Goal: Ask a question: Seek information or help from site administrators or community

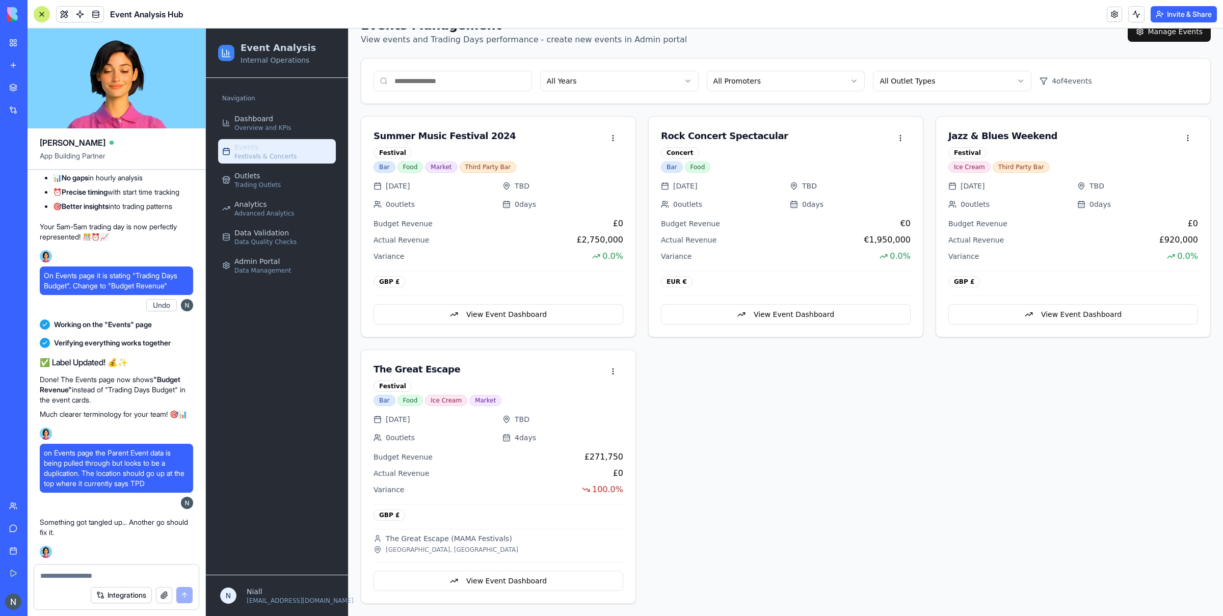
scroll to position [57231, 0]
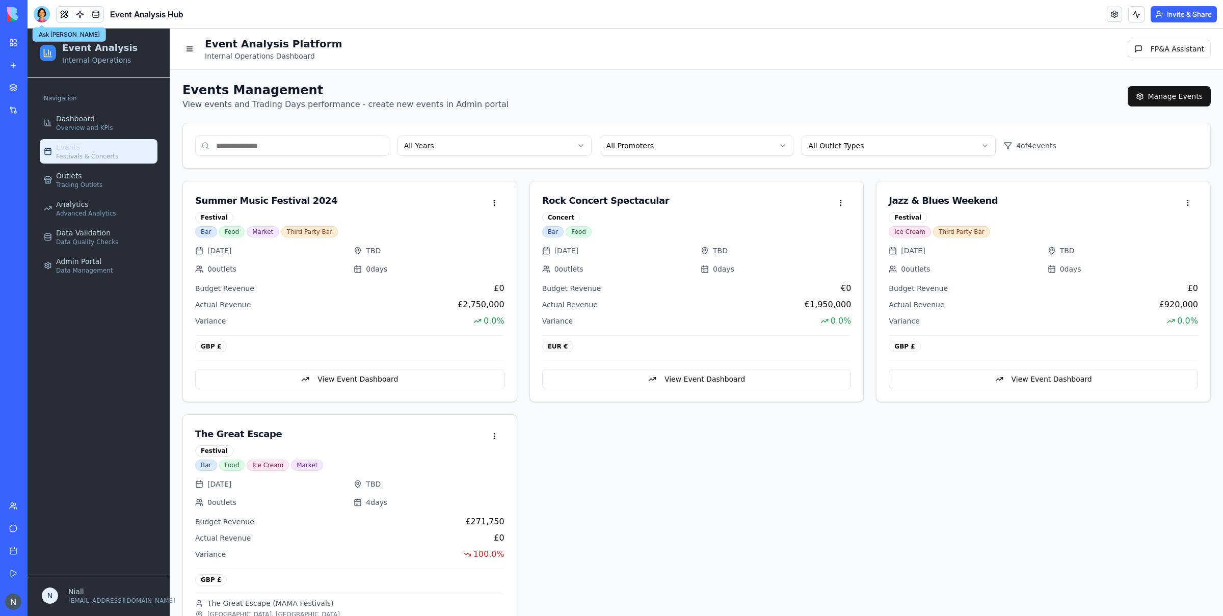
click at [43, 18] on div at bounding box center [42, 14] width 16 height 16
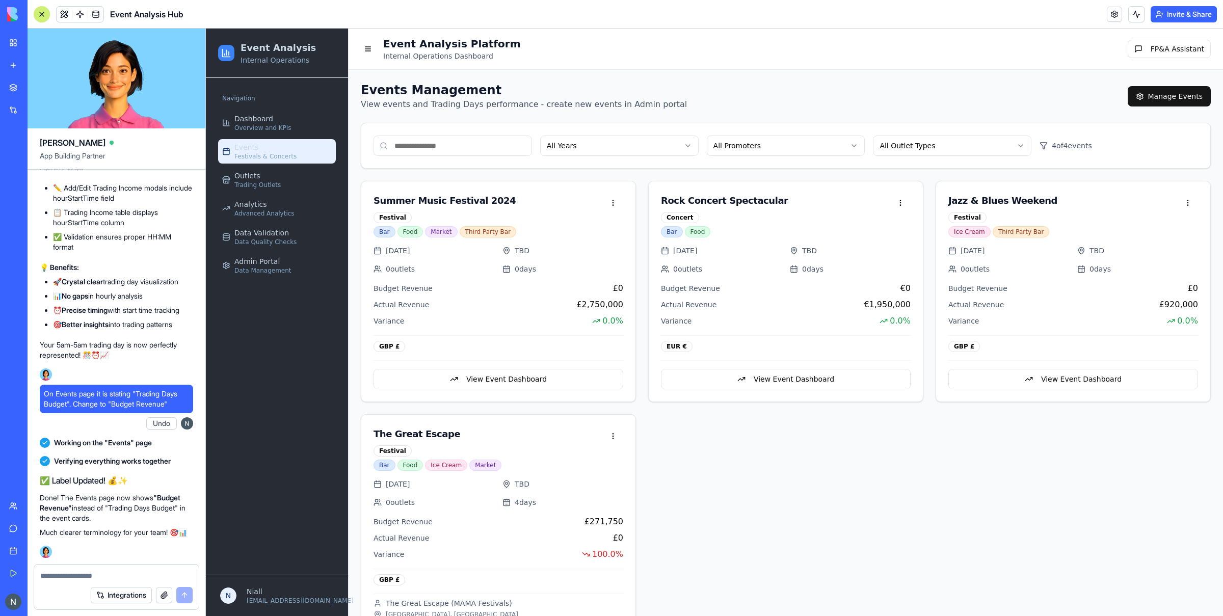
scroll to position [57112, 0]
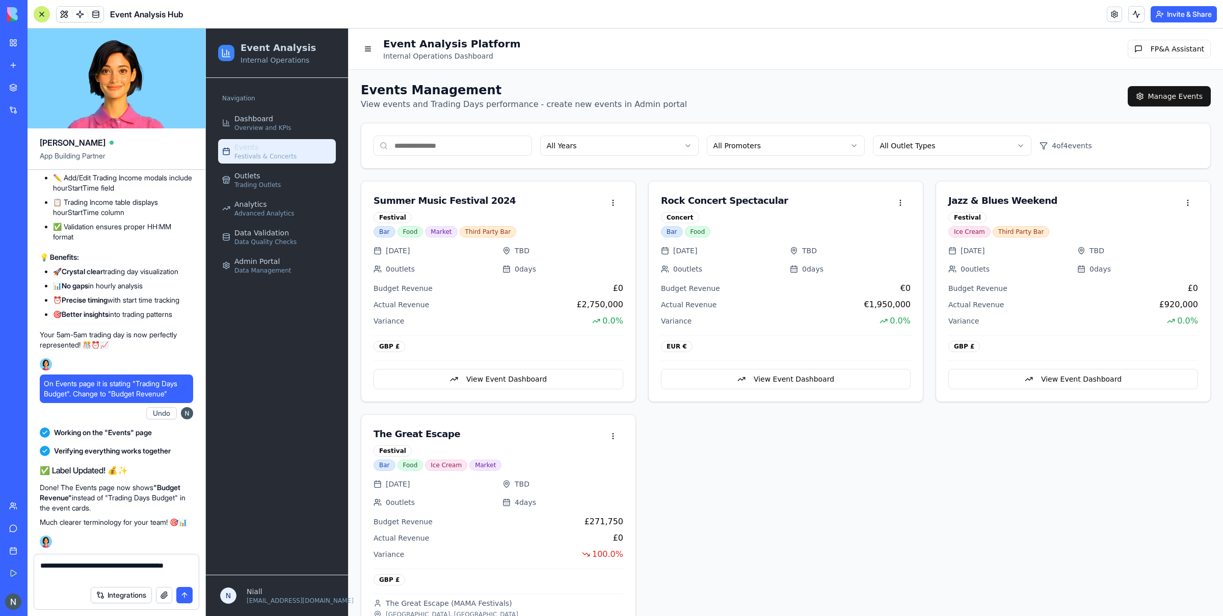
type textarea "**********"
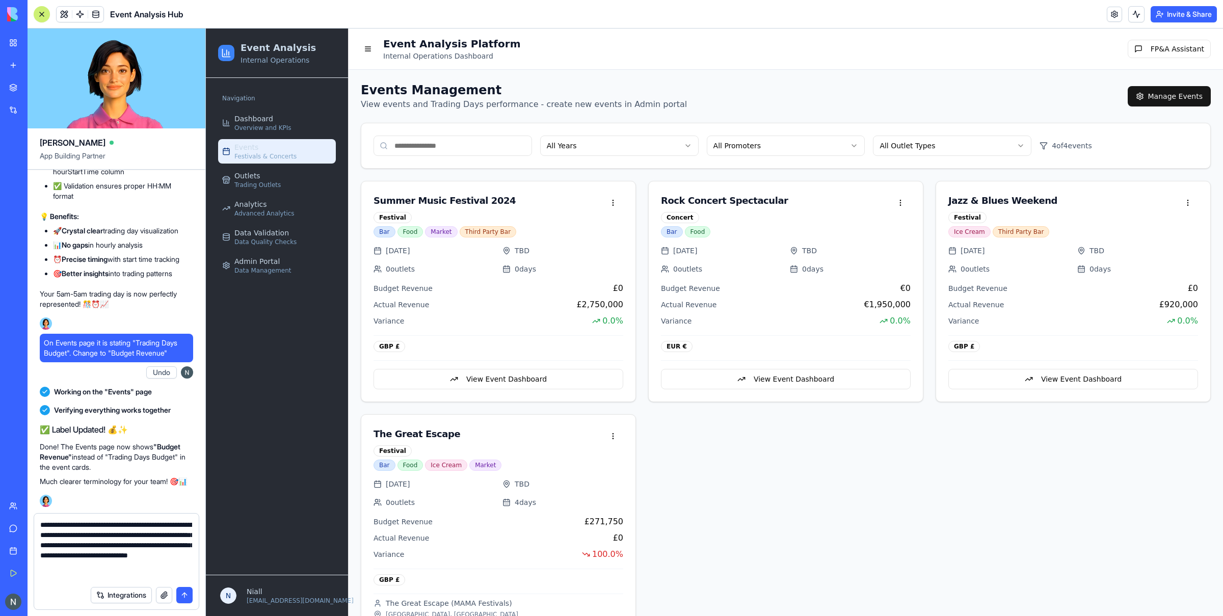
type textarea "**********"
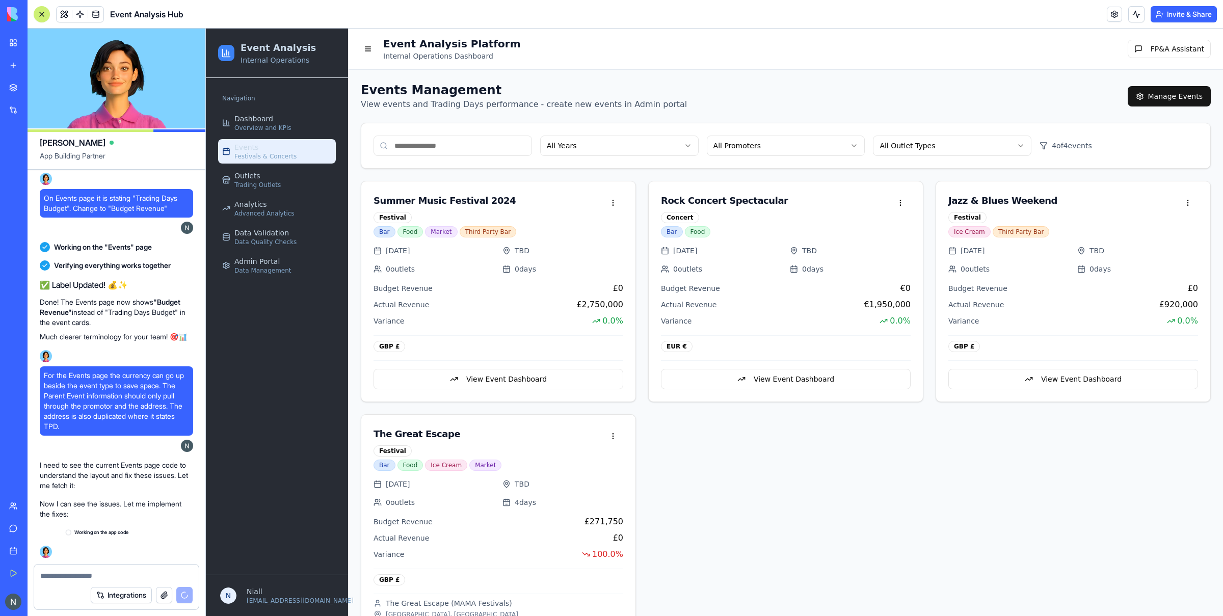
scroll to position [57308, 0]
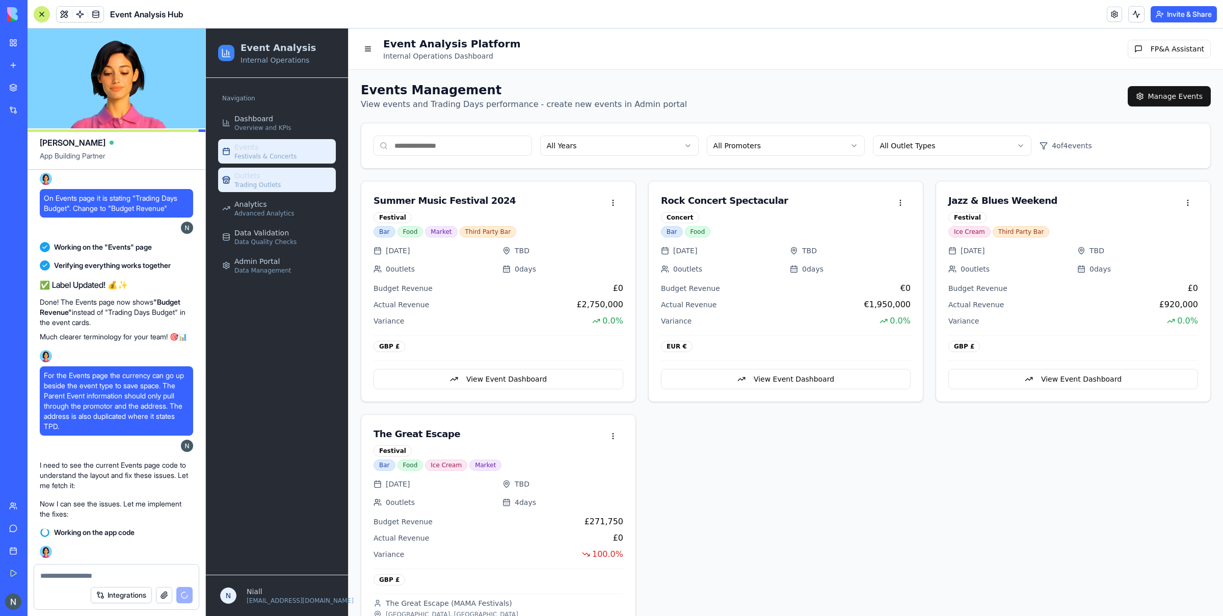
click at [299, 179] on link "Outlets Trading Outlets" at bounding box center [277, 180] width 118 height 24
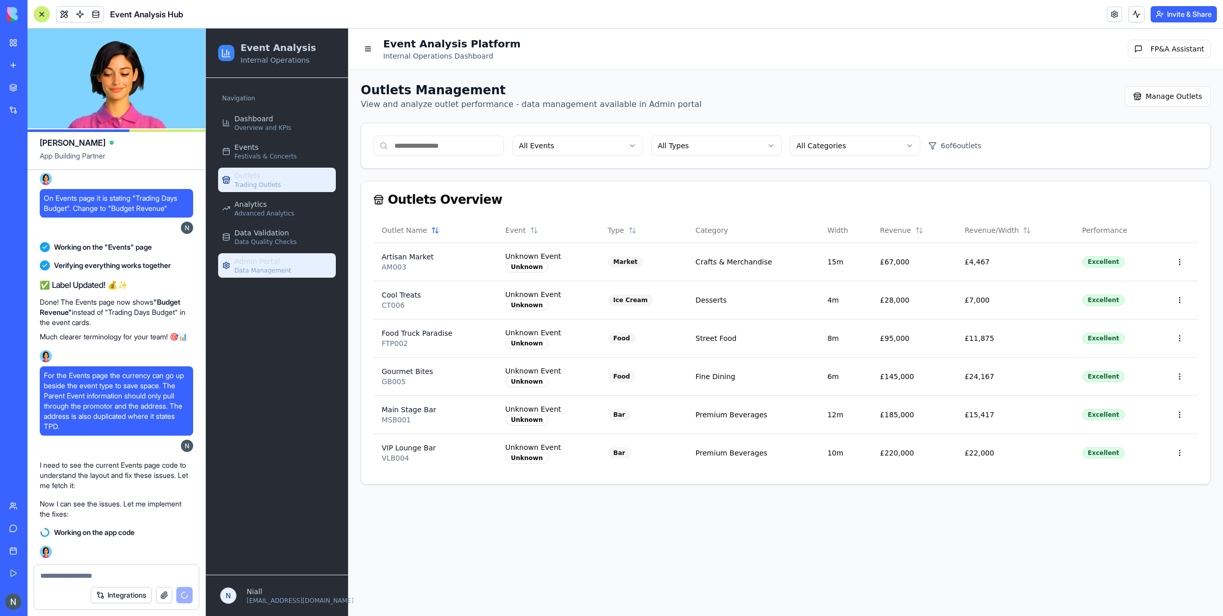
click at [270, 258] on span "Admin Portal" at bounding box center [256, 261] width 45 height 10
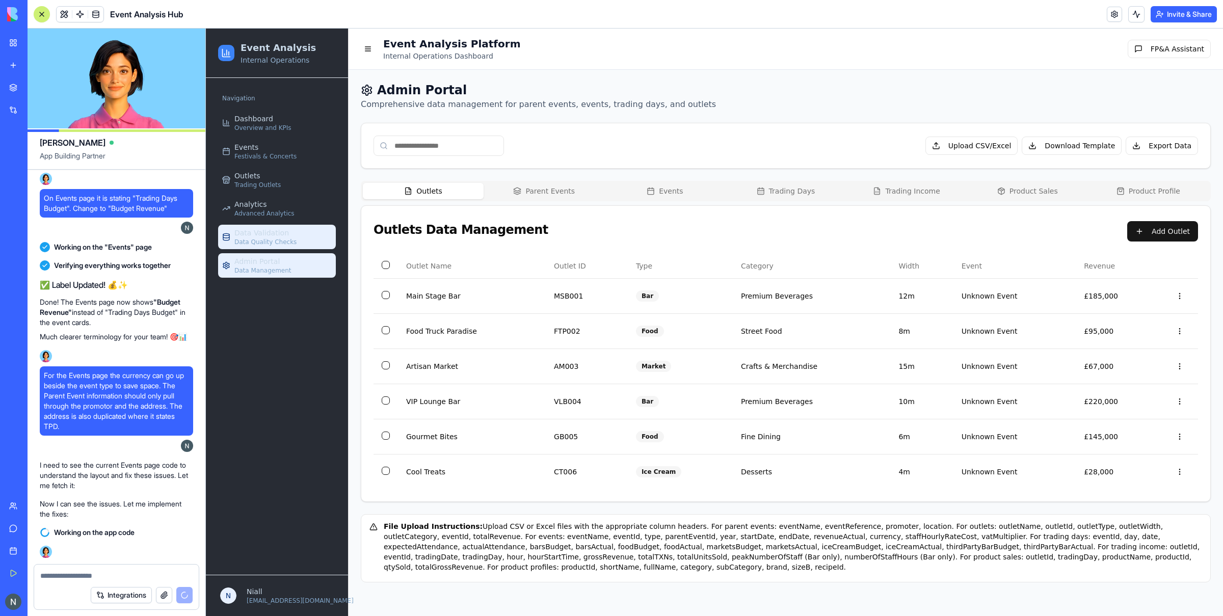
click at [278, 241] on span "Data Quality Checks" at bounding box center [265, 242] width 62 height 8
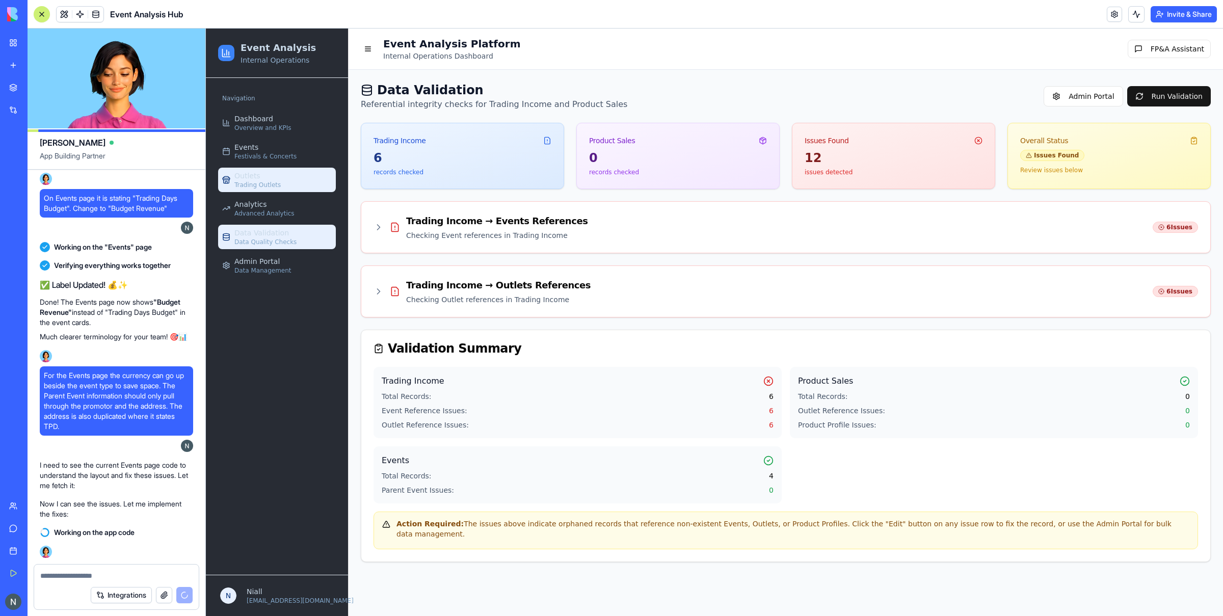
click at [279, 188] on link "Outlets Trading Outlets" at bounding box center [277, 180] width 118 height 24
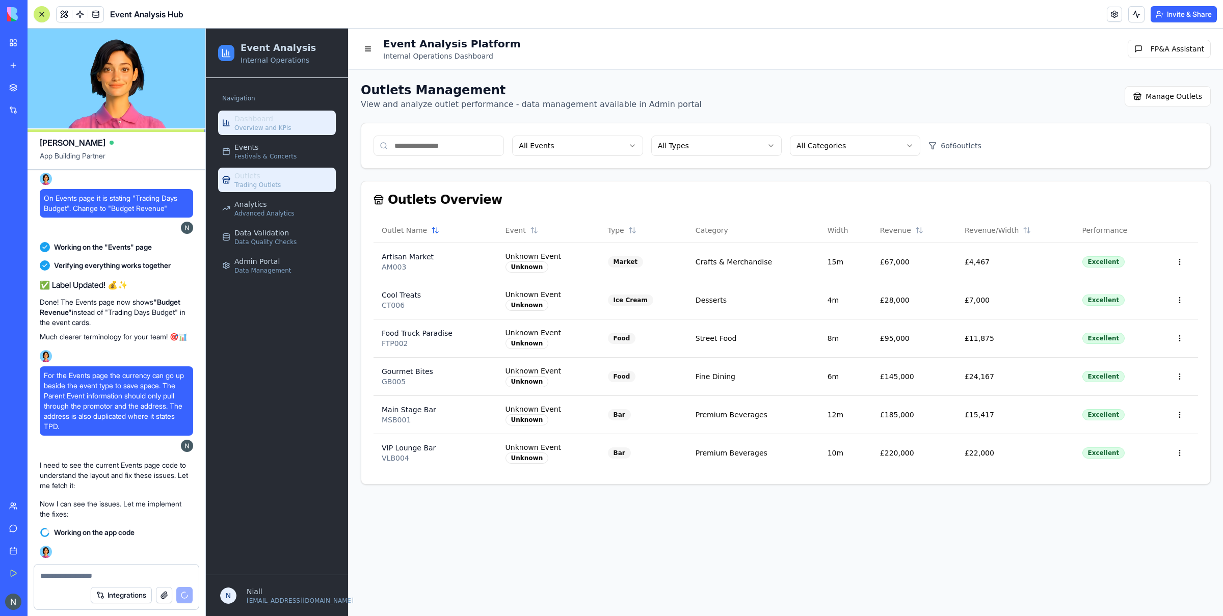
click at [284, 118] on link "Dashboard Overview and KPIs" at bounding box center [277, 123] width 118 height 24
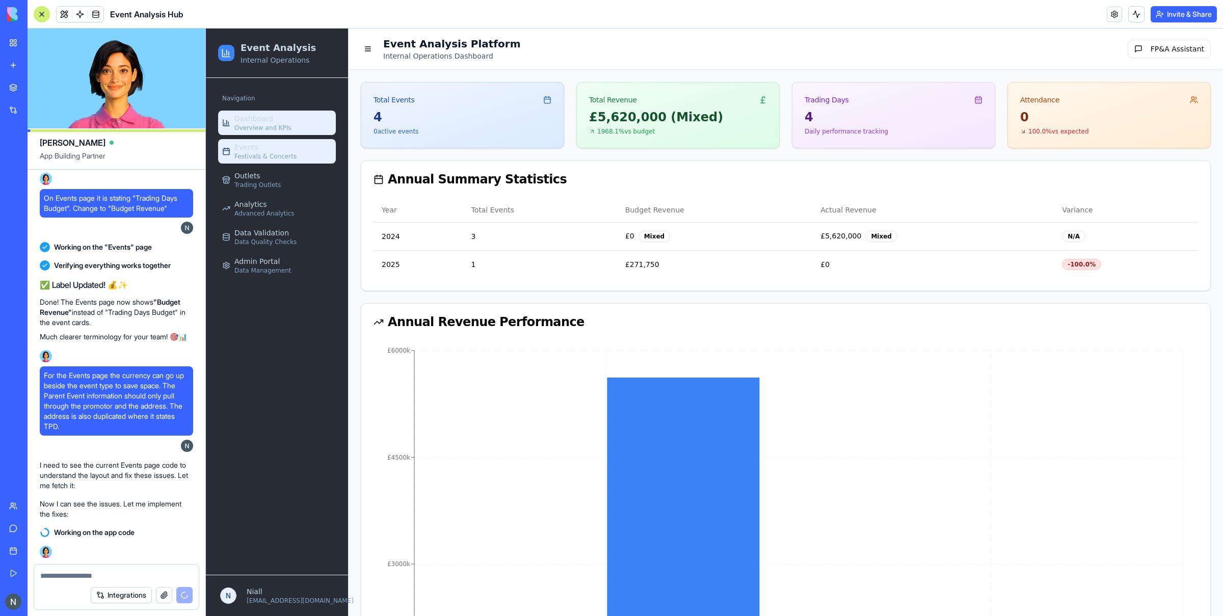
click at [283, 155] on span "Festivals & Concerts" at bounding box center [265, 156] width 62 height 8
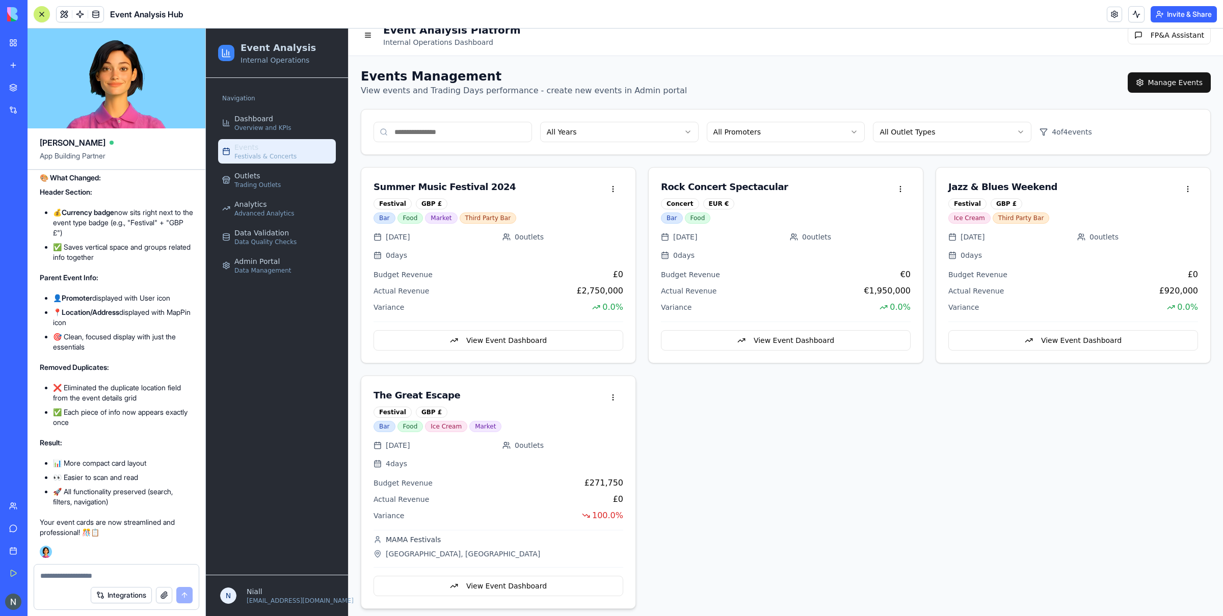
scroll to position [21, 0]
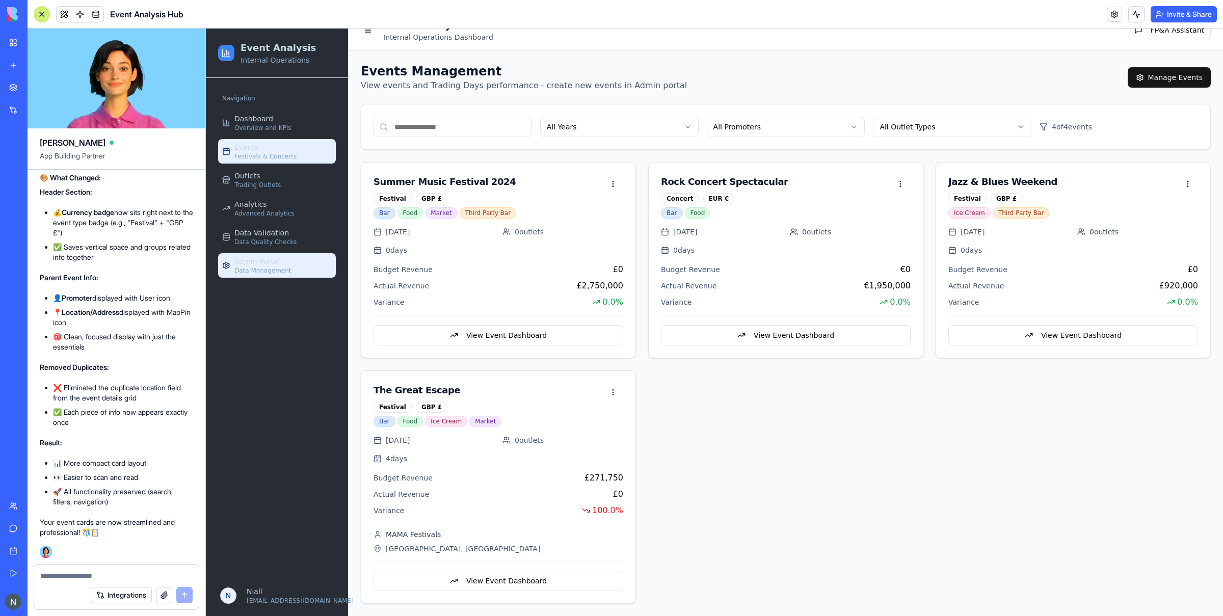
click at [313, 263] on link "Admin Portal Data Management" at bounding box center [277, 265] width 118 height 24
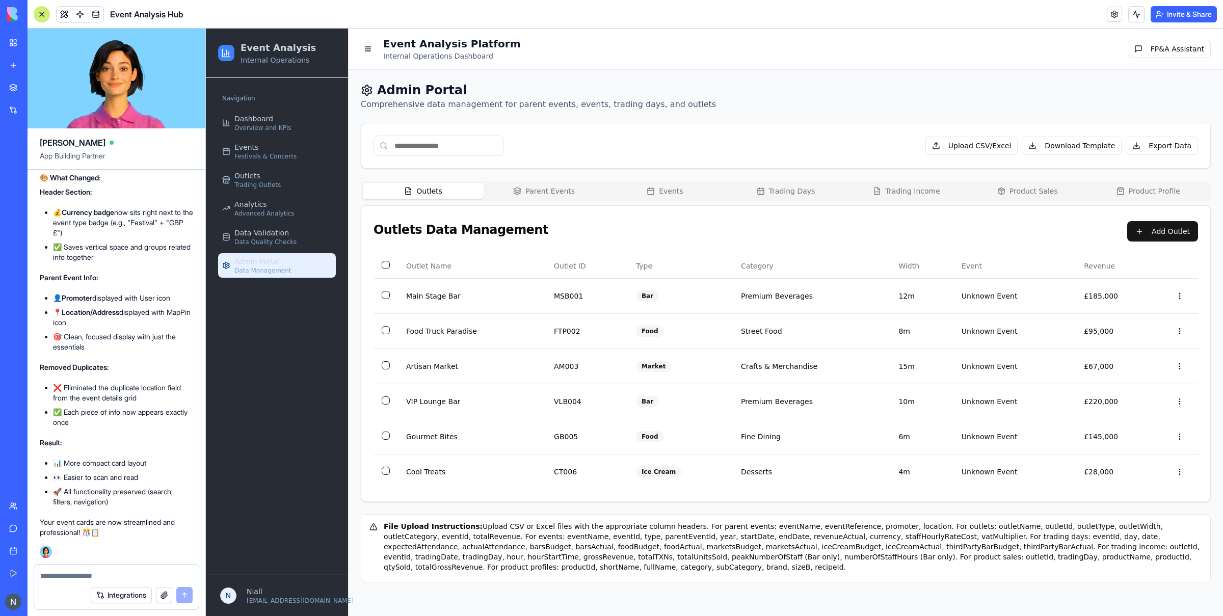
click at [727, 186] on button "Trading Days" at bounding box center [785, 191] width 121 height 16
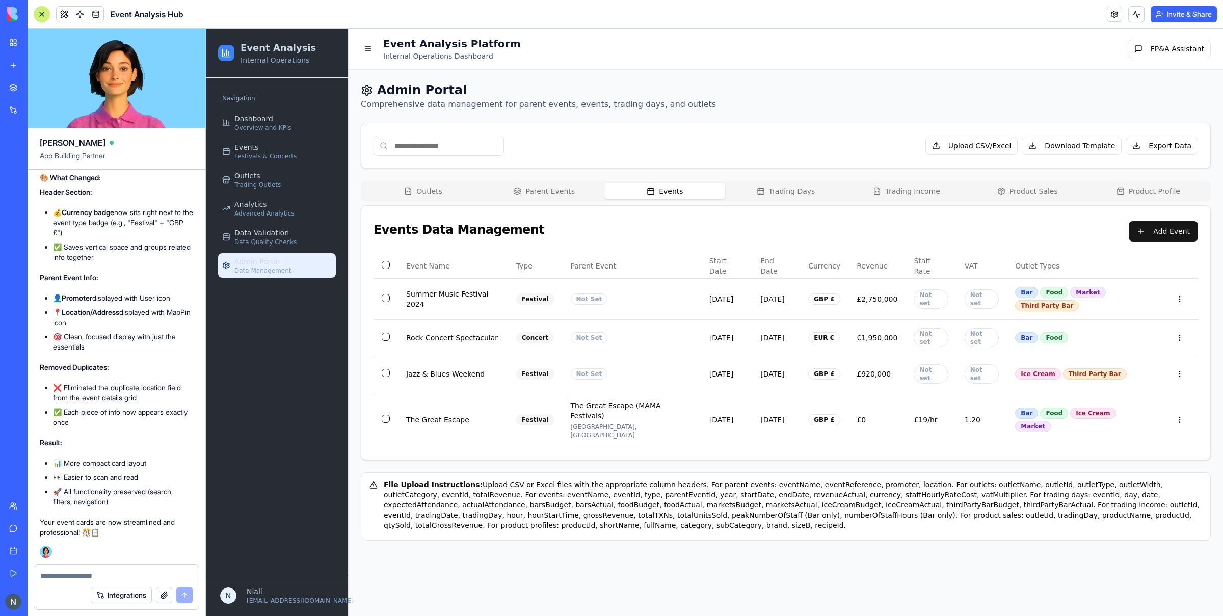
click at [665, 191] on button "Events" at bounding box center [665, 191] width 121 height 16
click at [784, 188] on button "Trading Days" at bounding box center [785, 191] width 121 height 16
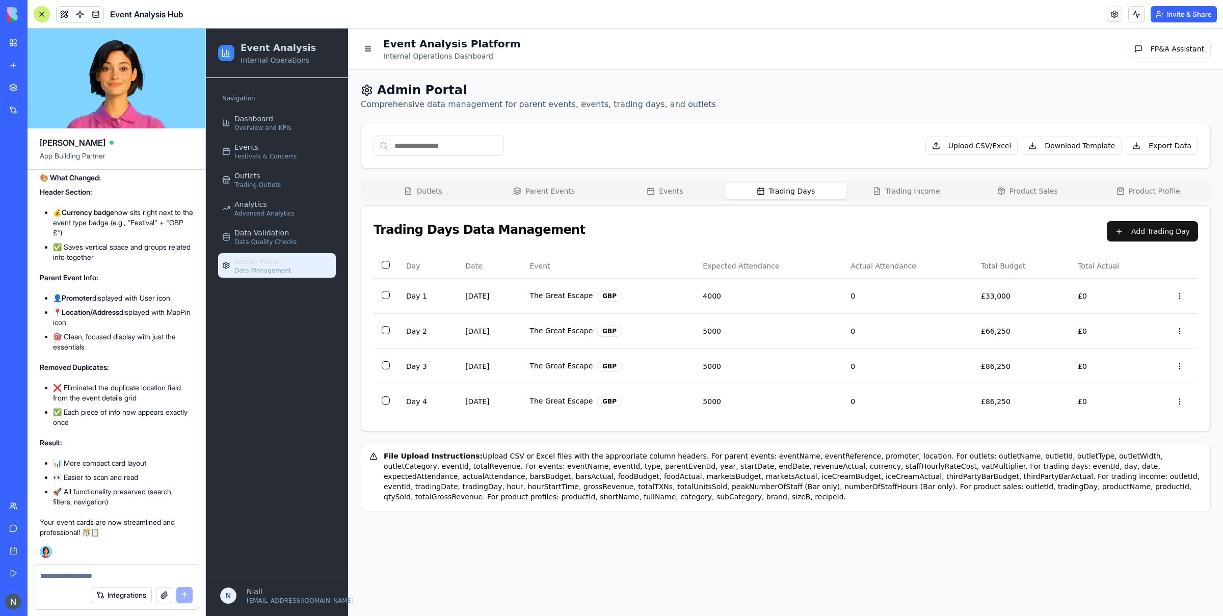
click at [917, 196] on button "Trading Income" at bounding box center [907, 191] width 121 height 16
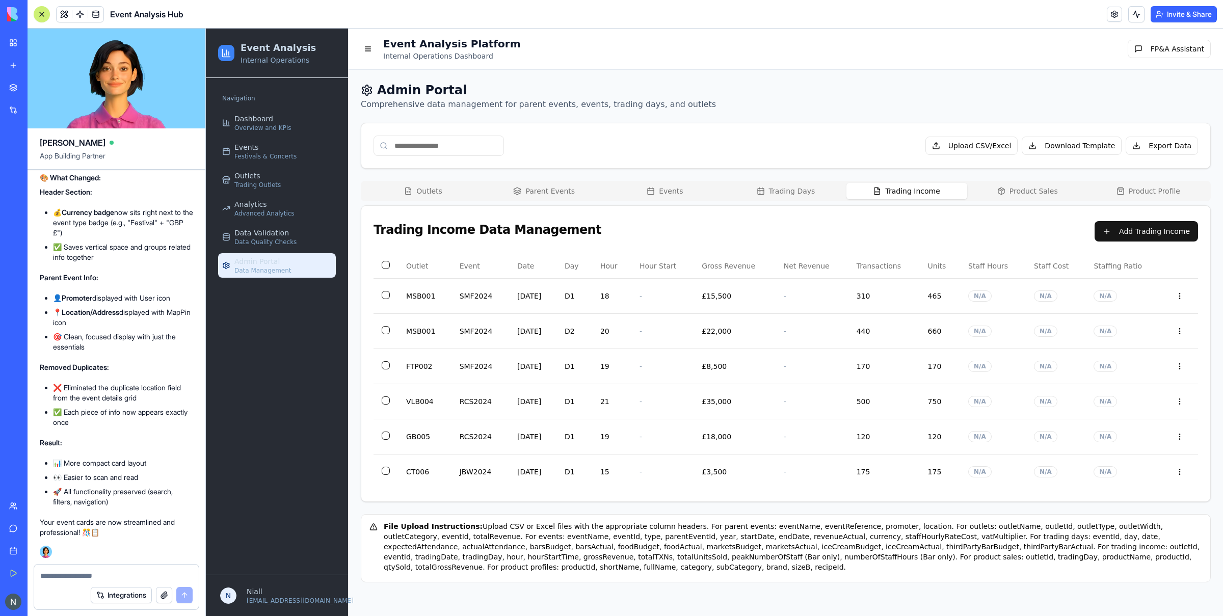
click at [994, 186] on button "Product Sales" at bounding box center [1028, 191] width 121 height 16
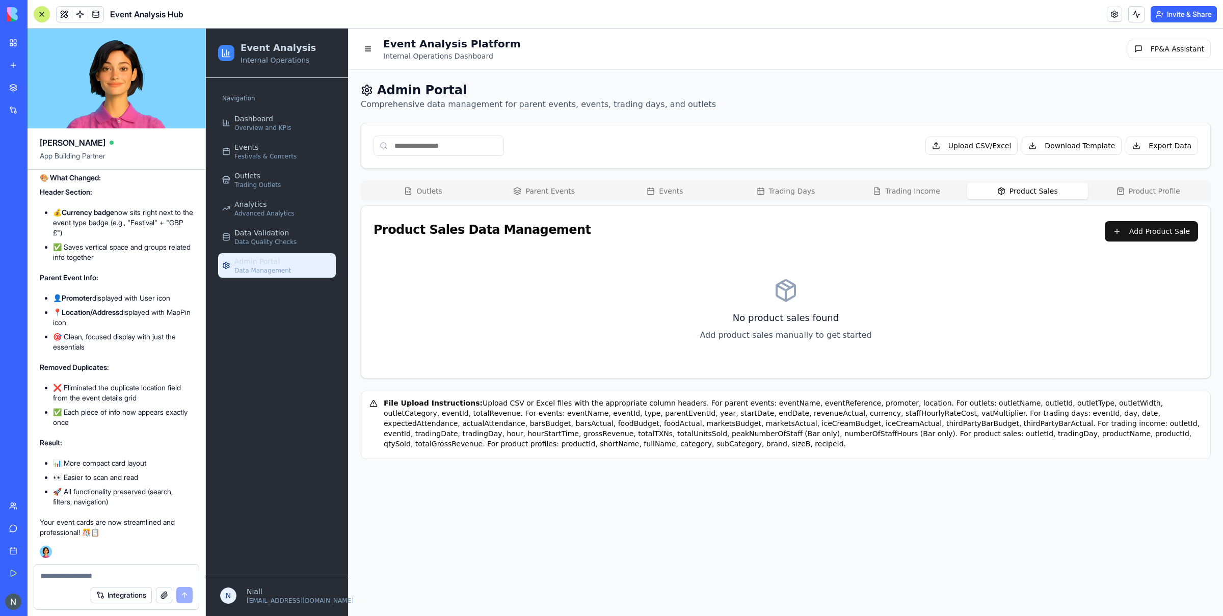
click at [1155, 189] on button "Product Profile" at bounding box center [1148, 191] width 121 height 16
click at [527, 198] on button "Parent Events" at bounding box center [544, 191] width 121 height 16
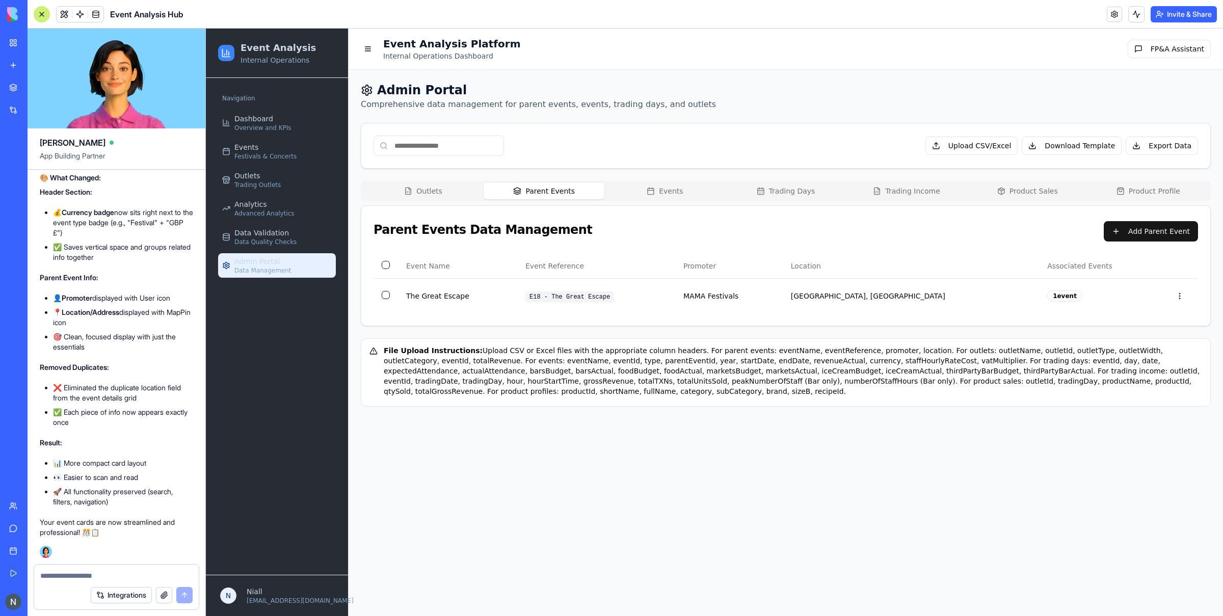
click at [449, 191] on button "Outlets" at bounding box center [423, 191] width 121 height 16
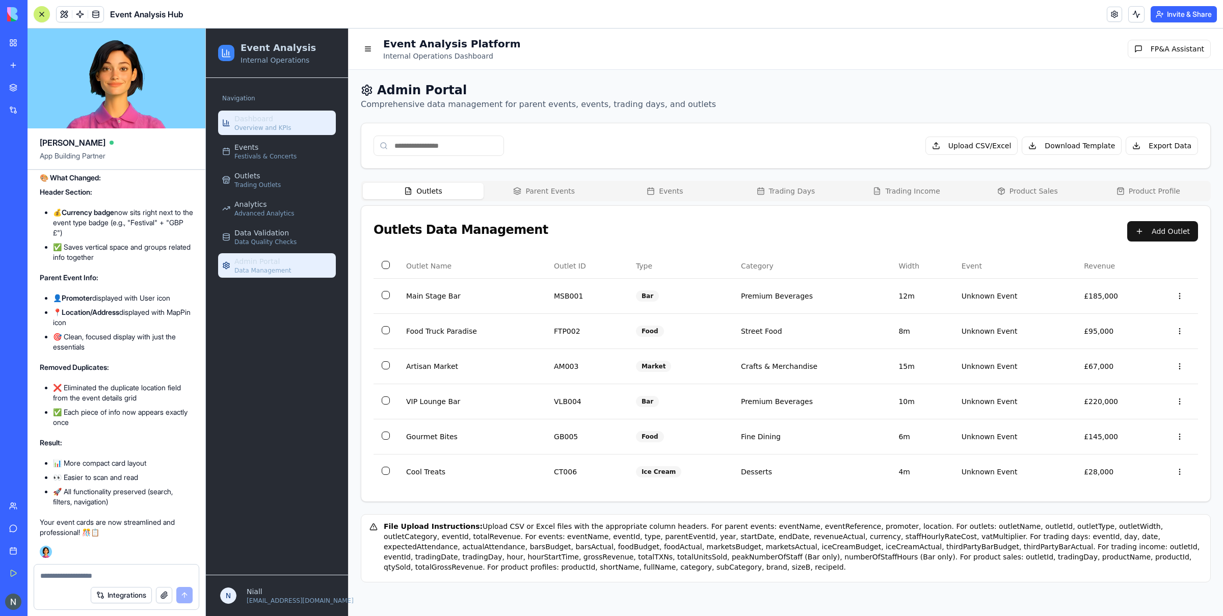
click at [264, 128] on span "Overview and KPIs" at bounding box center [262, 128] width 57 height 8
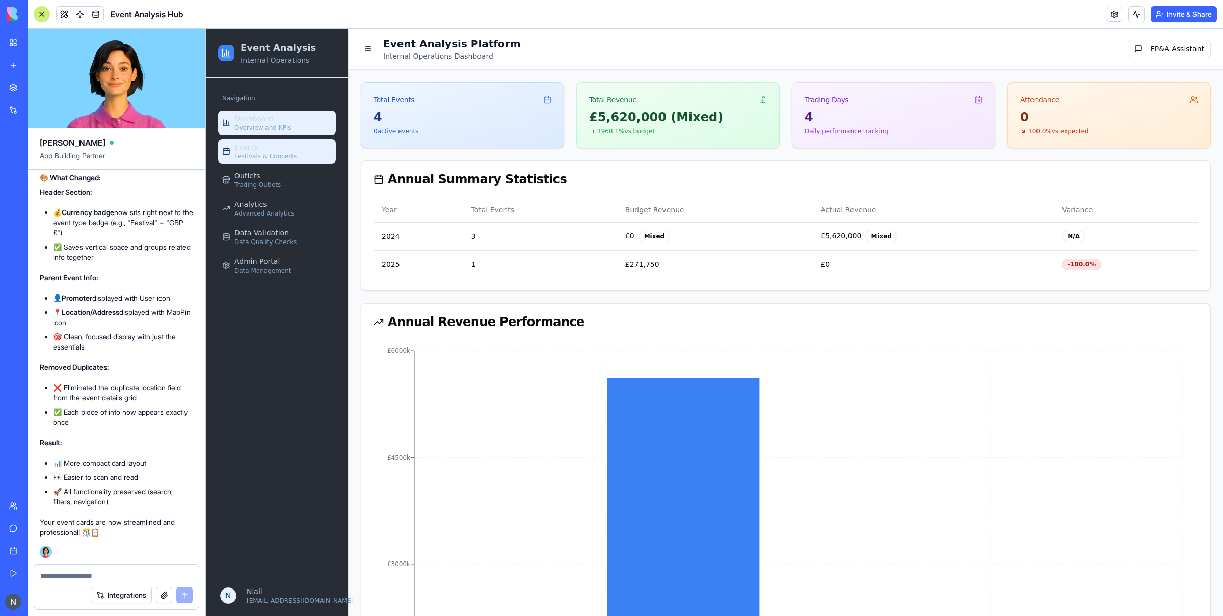
click at [265, 152] on div "Events Festivals & Concerts" at bounding box center [265, 151] width 62 height 18
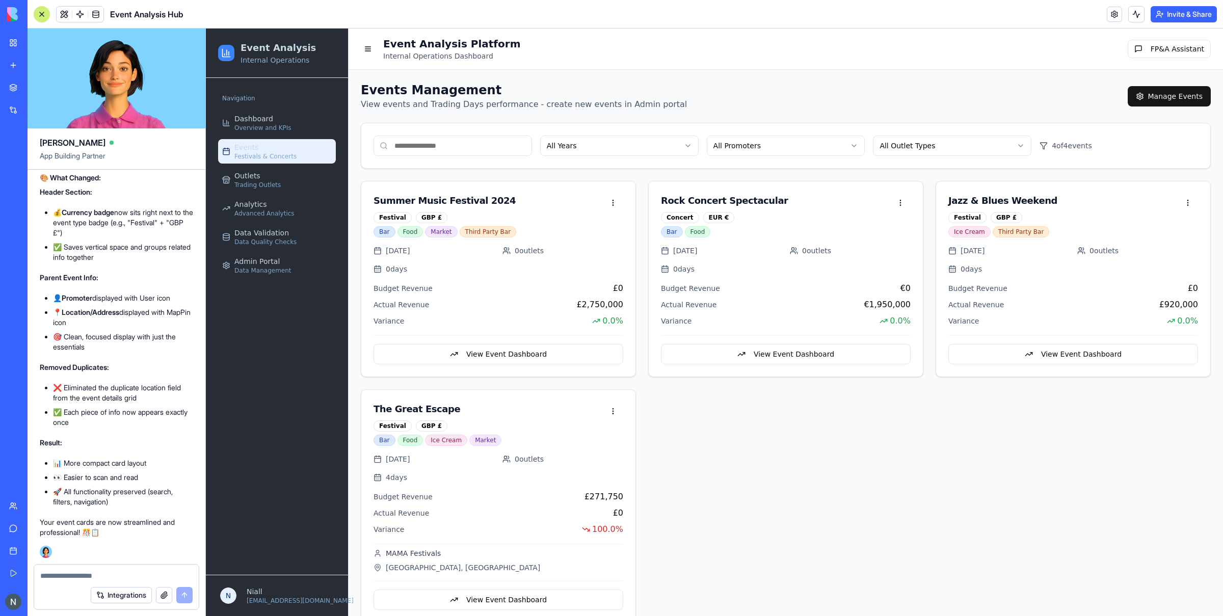
click at [264, 162] on link "Events Festivals & Concerts" at bounding box center [277, 151] width 118 height 24
click at [269, 174] on div "Outlets Trading Outlets" at bounding box center [257, 180] width 46 height 18
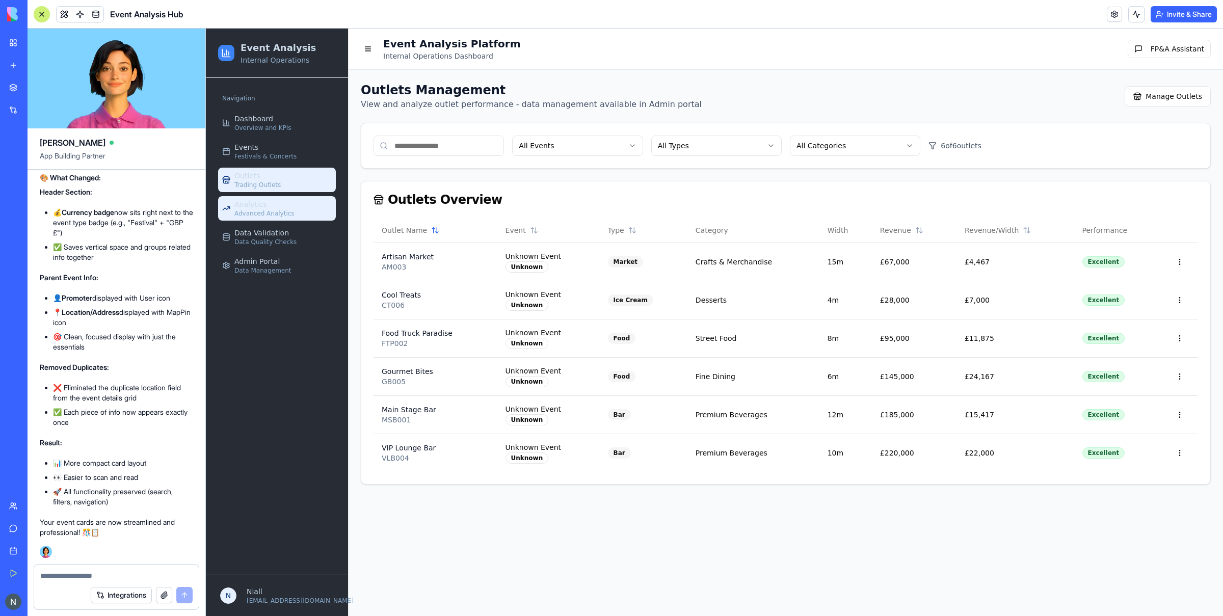
click at [267, 199] on link "Analytics Advanced Analytics" at bounding box center [277, 208] width 118 height 24
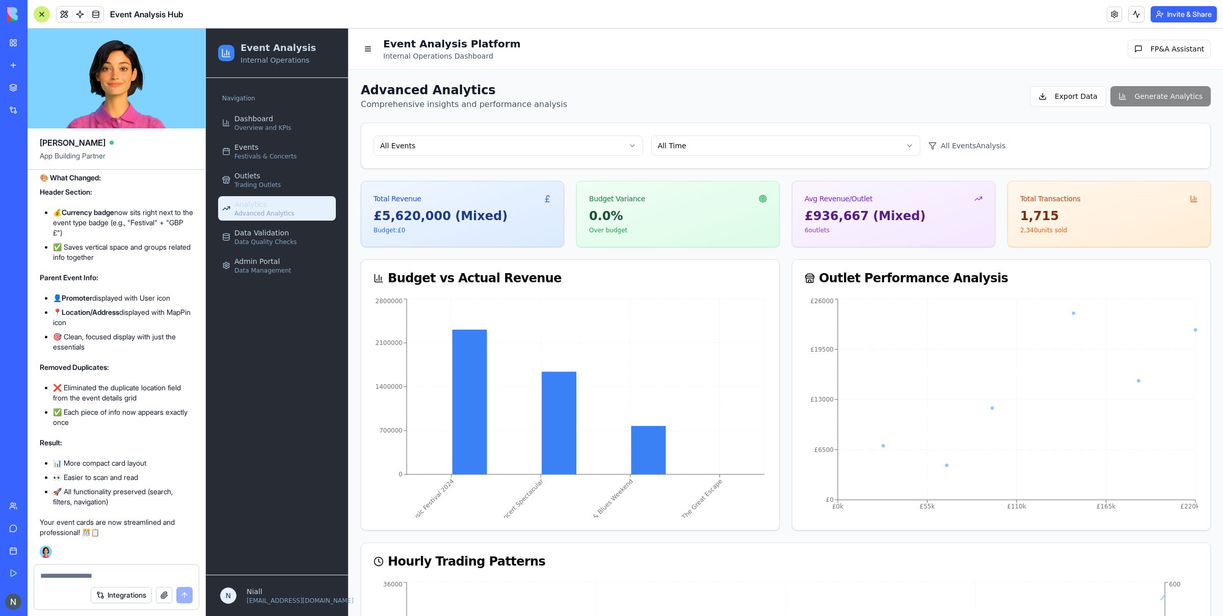
click at [268, 225] on ul "Dashboard Overview and KPIs Events Festivals & Concerts Outlets Trading Outlets…" at bounding box center [277, 194] width 118 height 167
click at [268, 234] on span "Data Validation" at bounding box center [261, 233] width 55 height 10
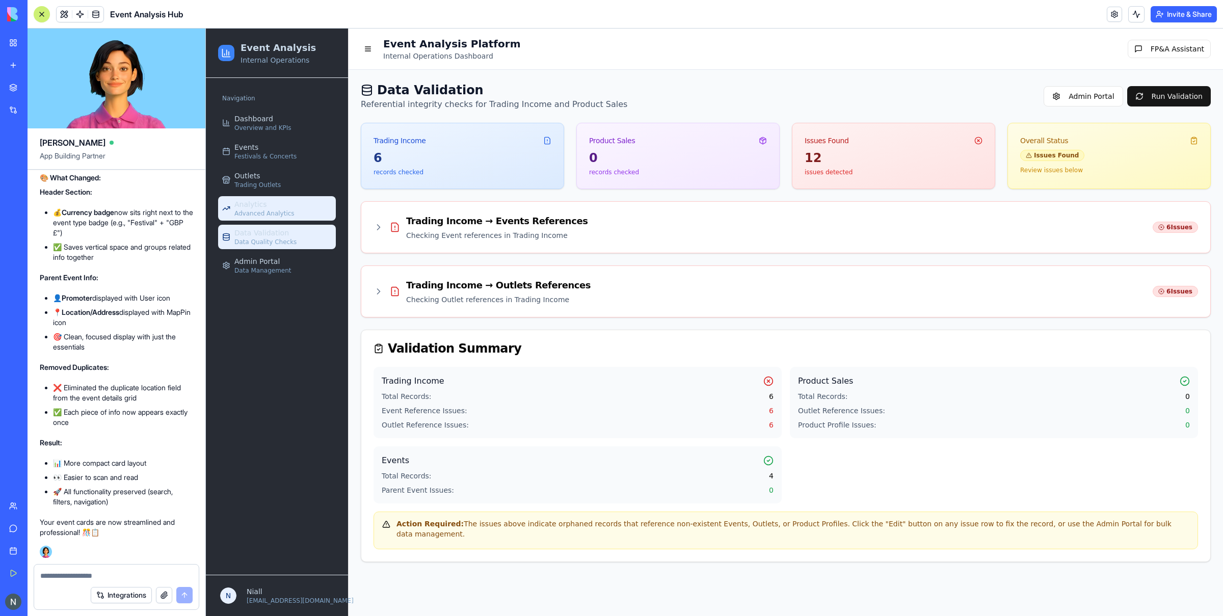
click at [270, 199] on link "Analytics Advanced Analytics" at bounding box center [277, 208] width 118 height 24
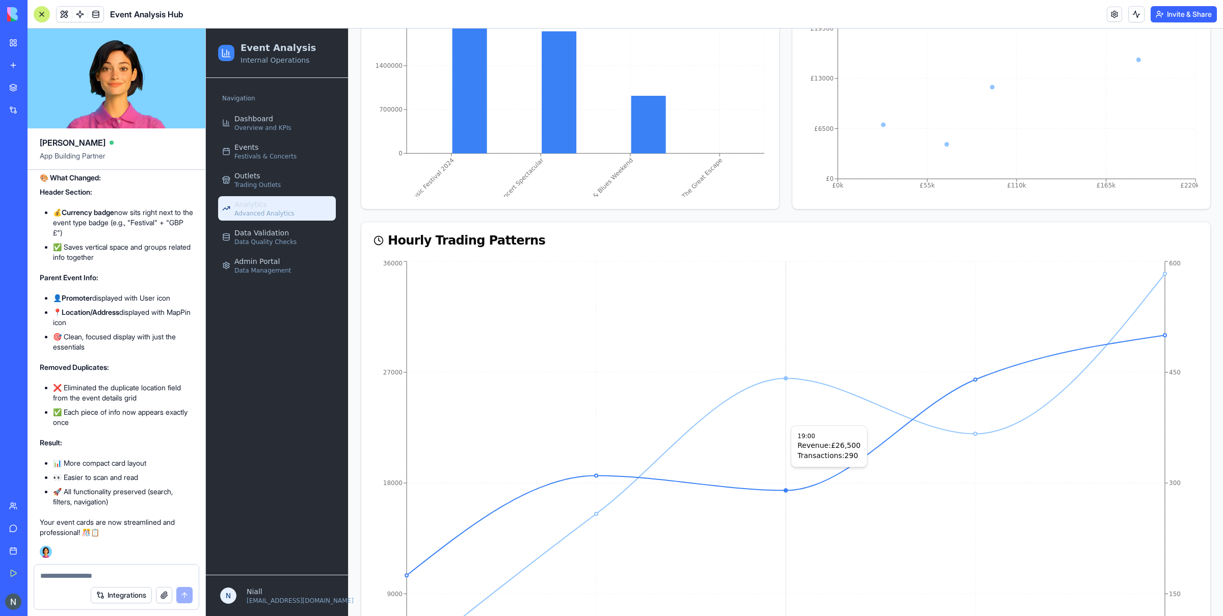
scroll to position [493, 0]
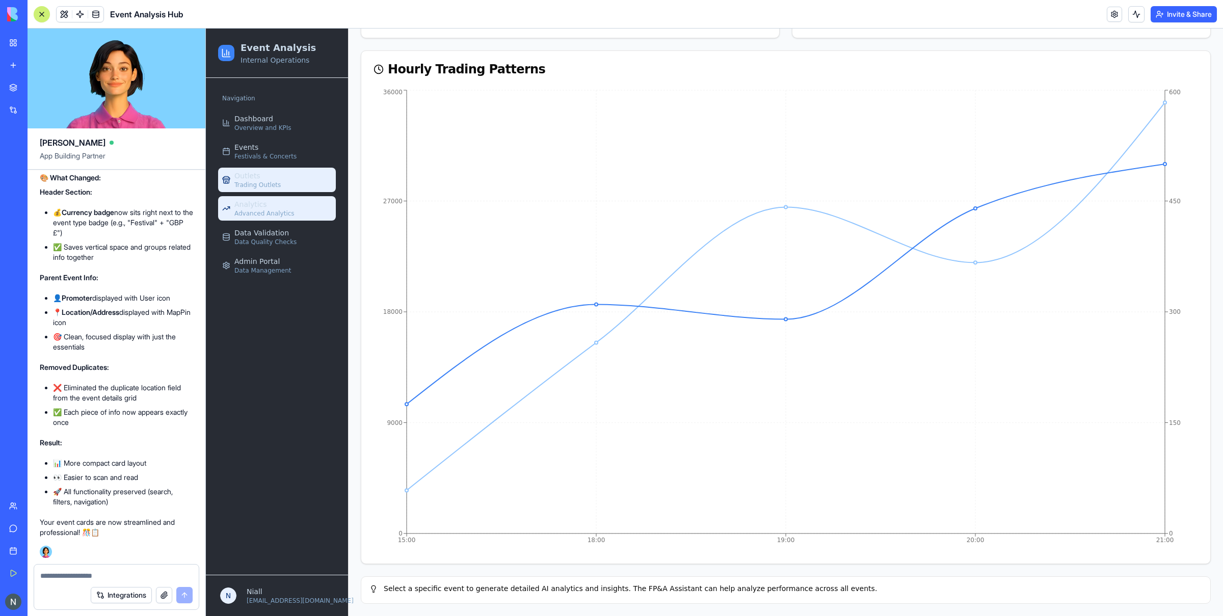
click at [265, 183] on span "Trading Outlets" at bounding box center [257, 185] width 46 height 8
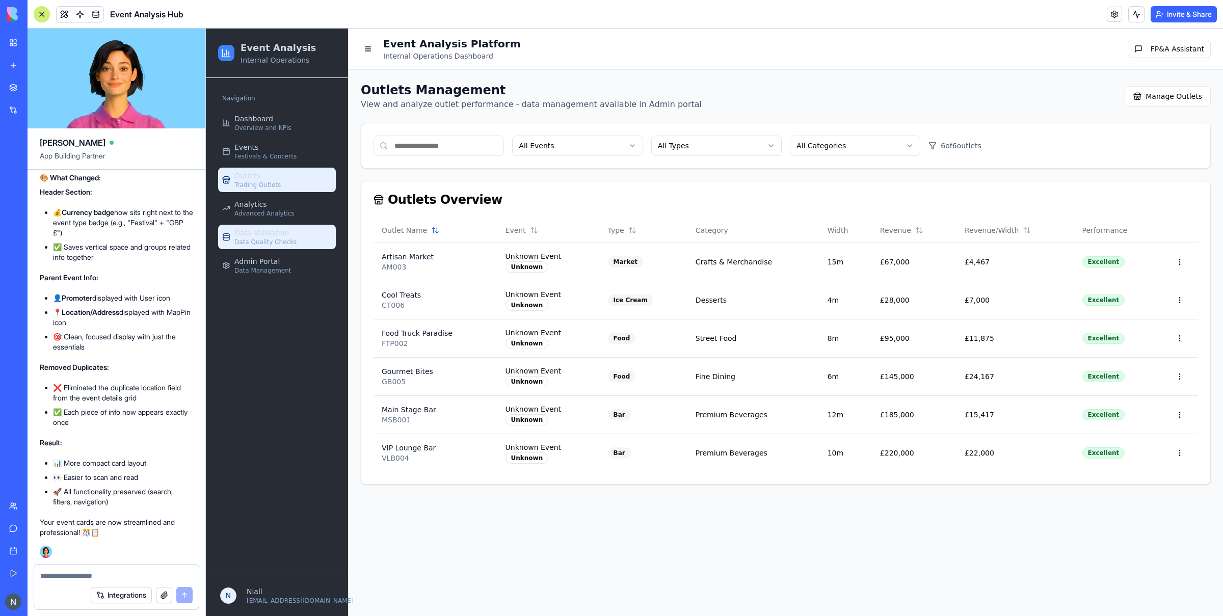
click at [266, 233] on span "Data Validation" at bounding box center [261, 233] width 55 height 10
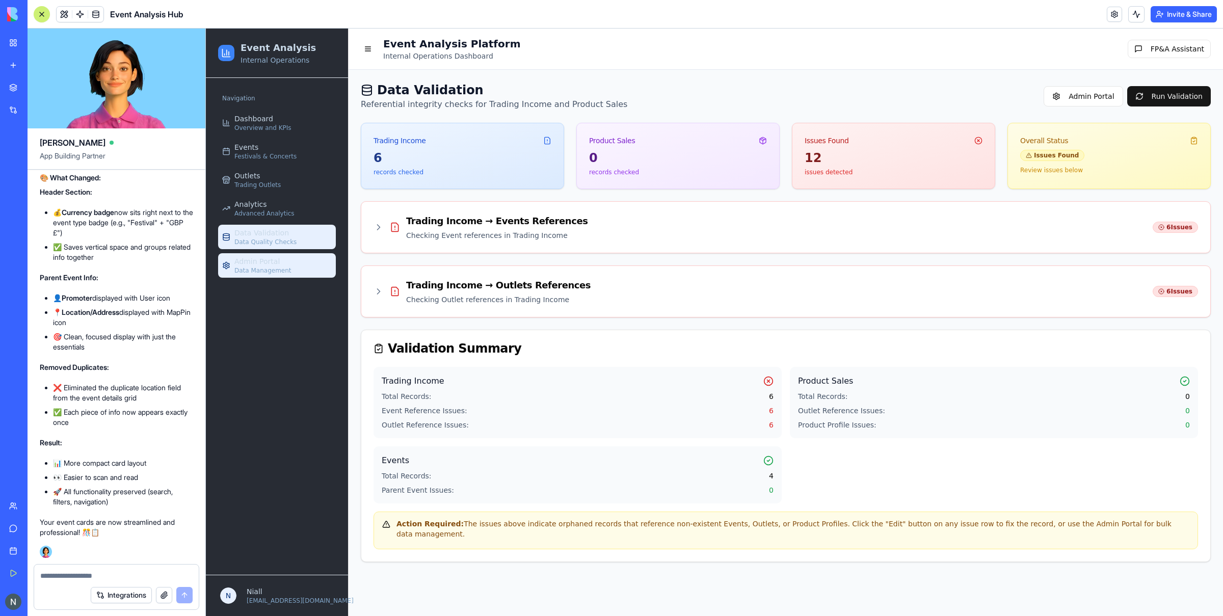
click at [269, 262] on span "Admin Portal" at bounding box center [256, 261] width 45 height 10
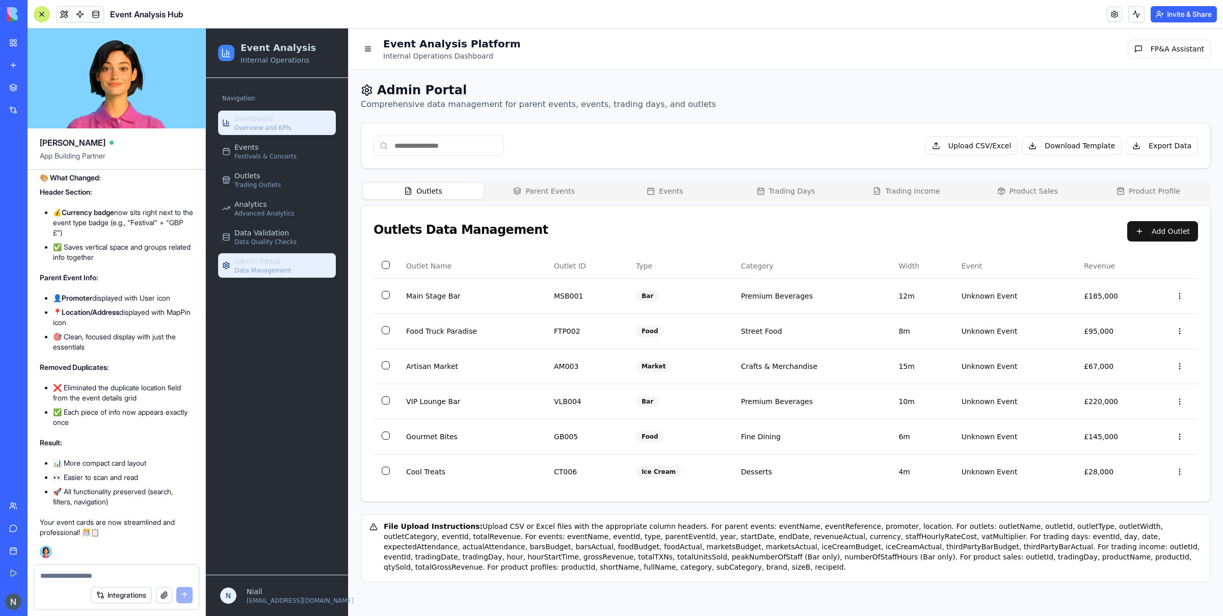
click at [261, 119] on span "Dashboard" at bounding box center [253, 119] width 39 height 10
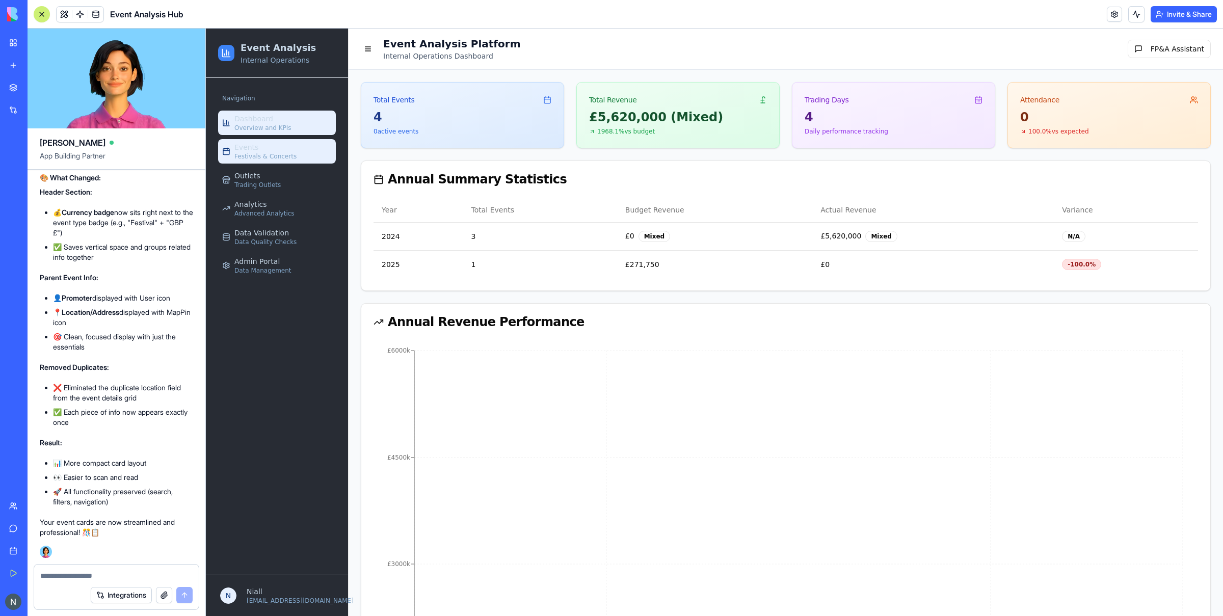
click at [265, 141] on link "Events Festivals & Concerts" at bounding box center [277, 151] width 118 height 24
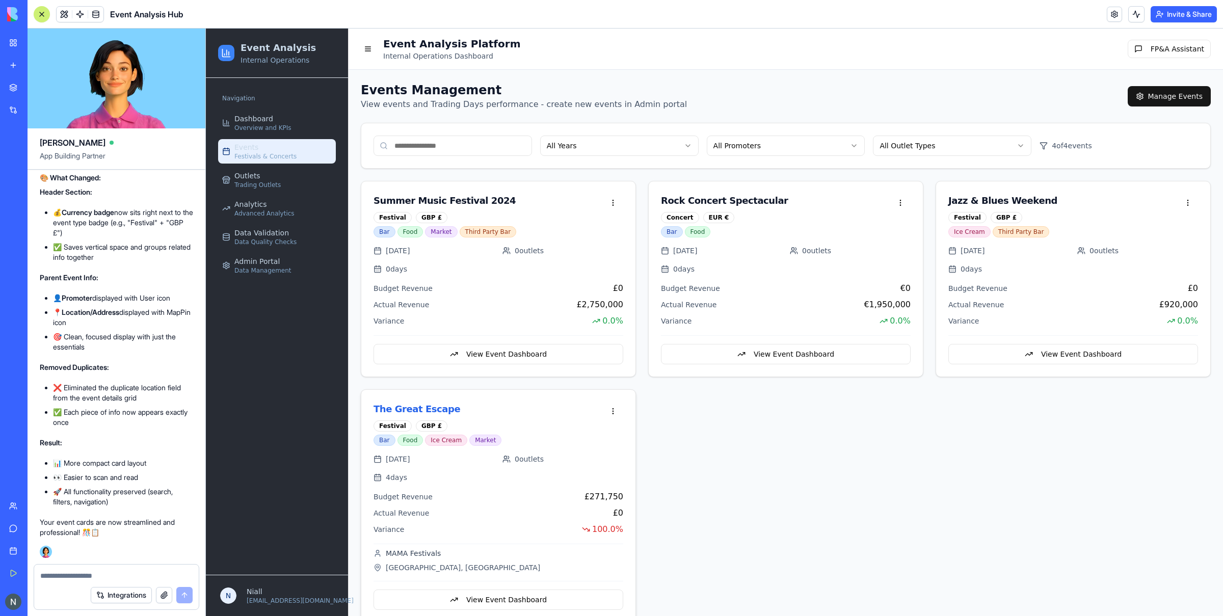
scroll to position [21, 0]
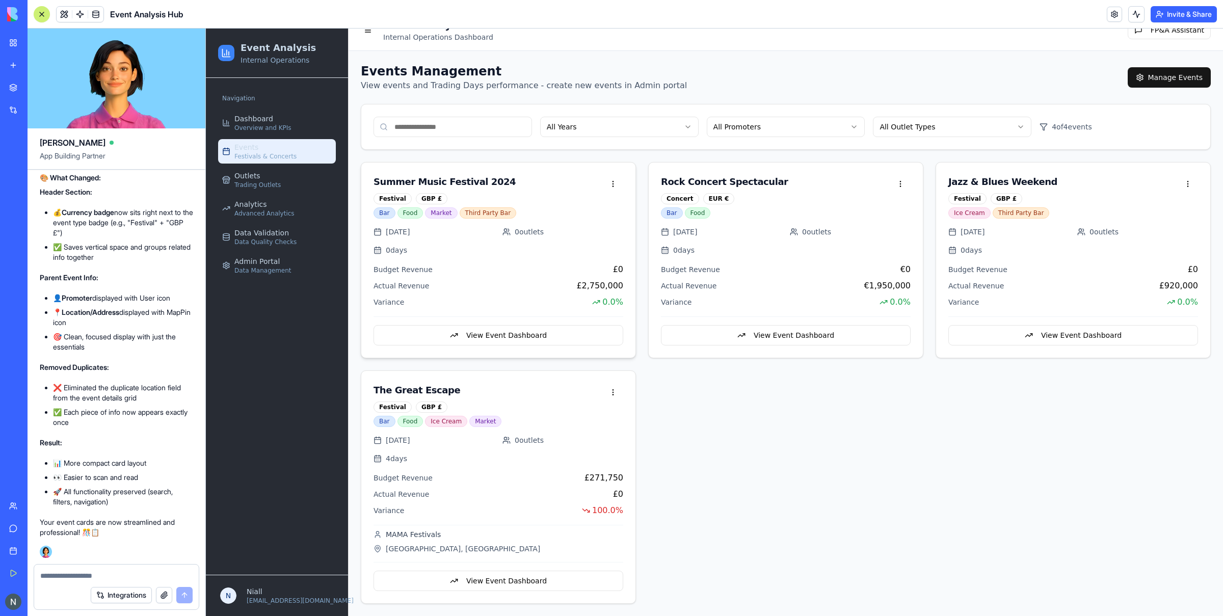
click at [506, 323] on div "View Event Dashboard" at bounding box center [499, 331] width 250 height 29
click at [540, 338] on button "View Event Dashboard" at bounding box center [499, 335] width 250 height 20
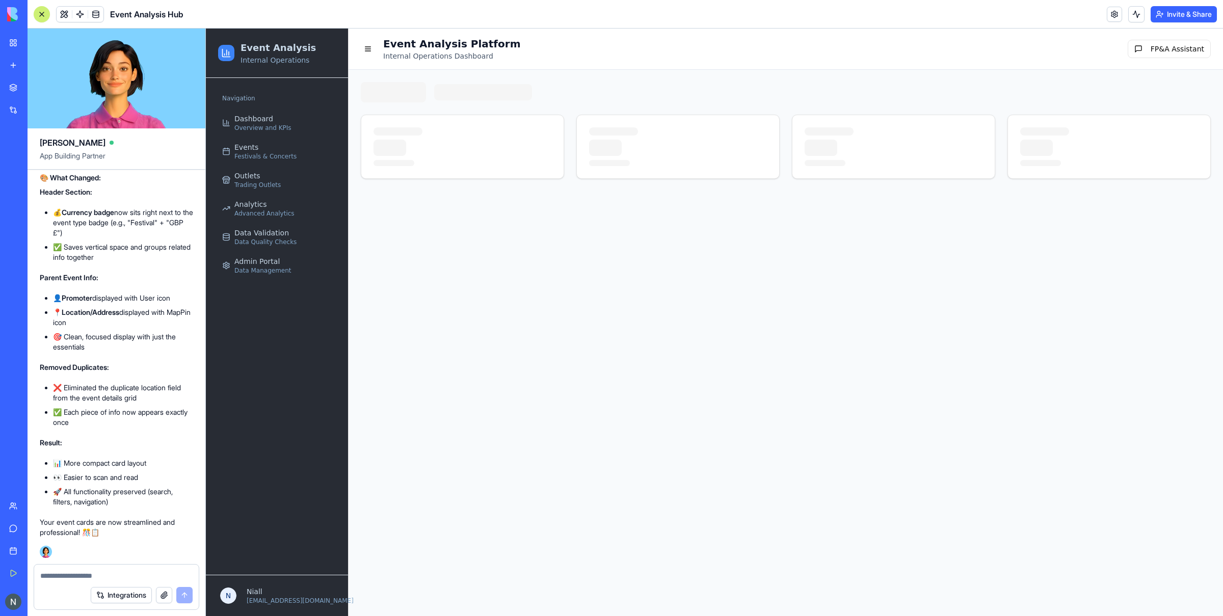
scroll to position [0, 0]
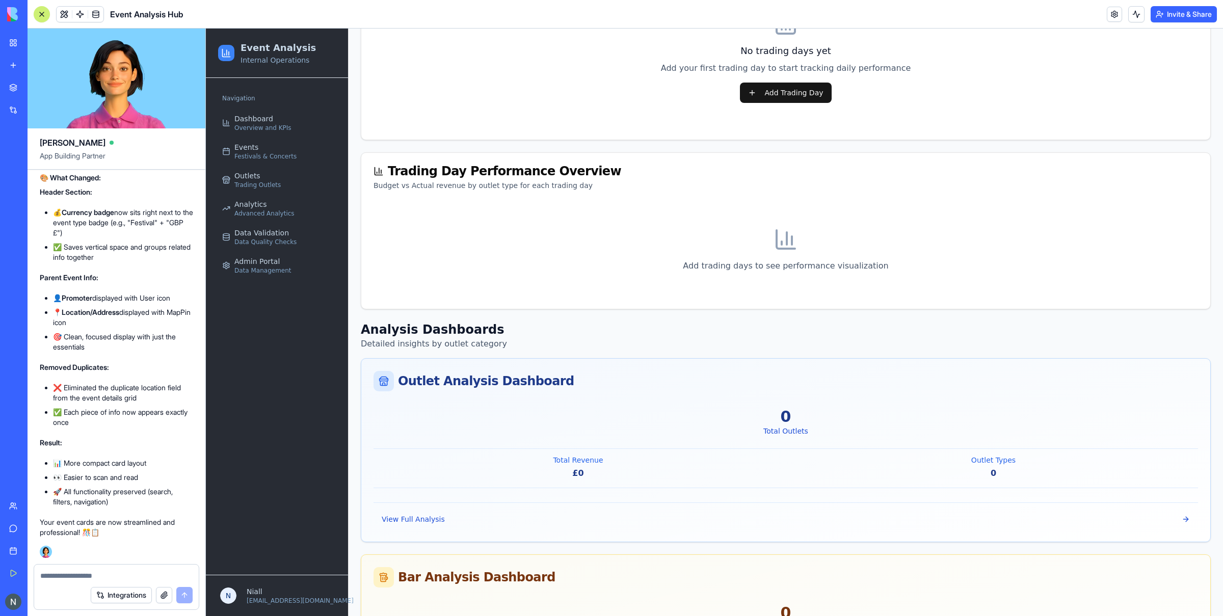
scroll to position [803, 0]
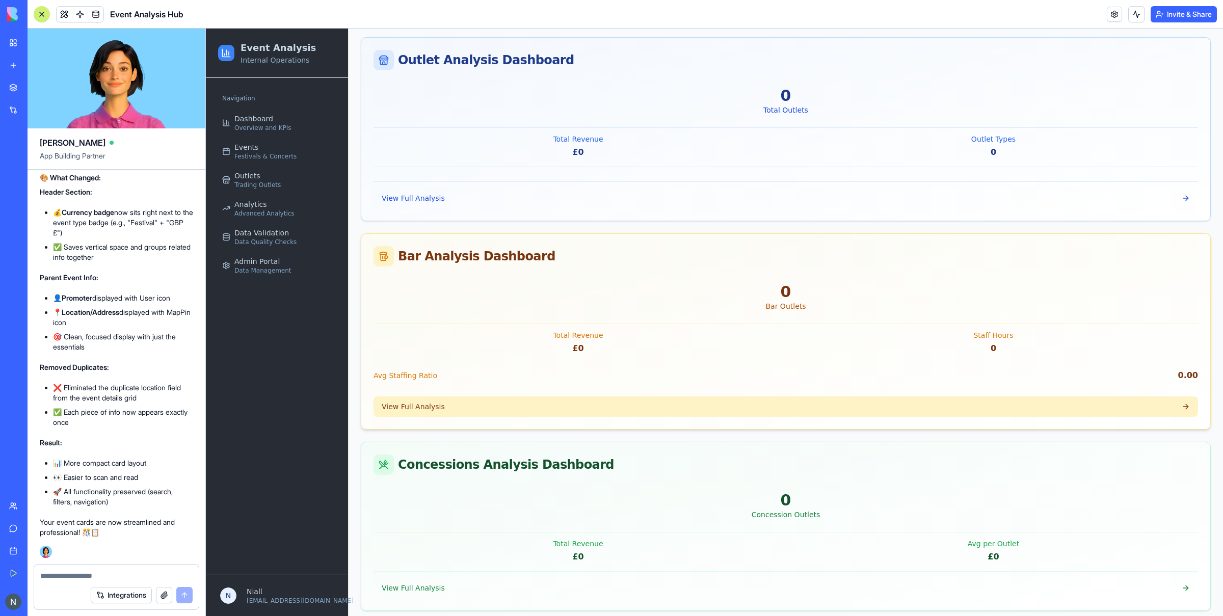
click at [411, 409] on span "View Full Analysis" at bounding box center [413, 407] width 63 height 10
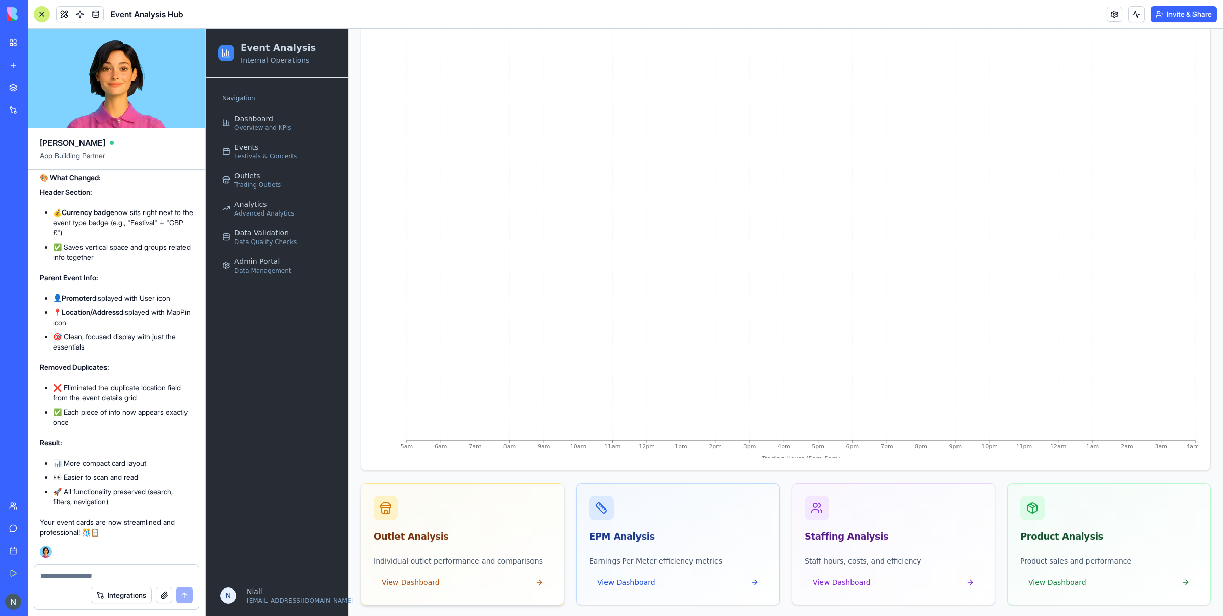
scroll to position [805, 0]
click at [477, 587] on button "View Dashboard" at bounding box center [463, 581] width 178 height 20
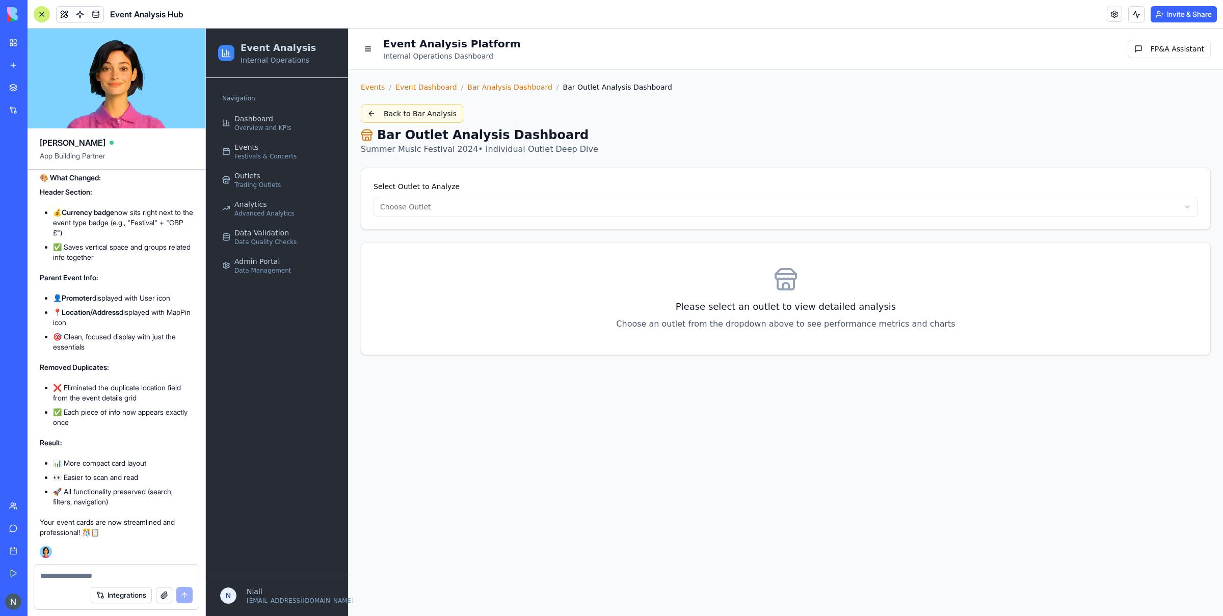
click at [430, 111] on button "Back to Bar Analysis" at bounding box center [412, 114] width 102 height 18
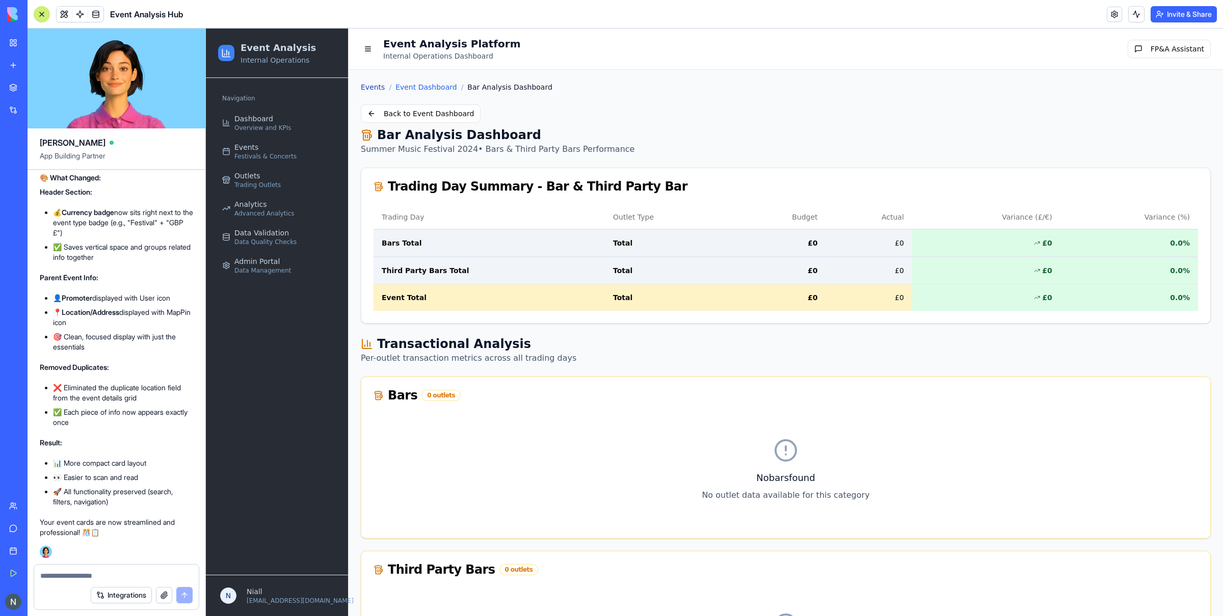
click at [367, 87] on link "Events" at bounding box center [373, 87] width 24 height 10
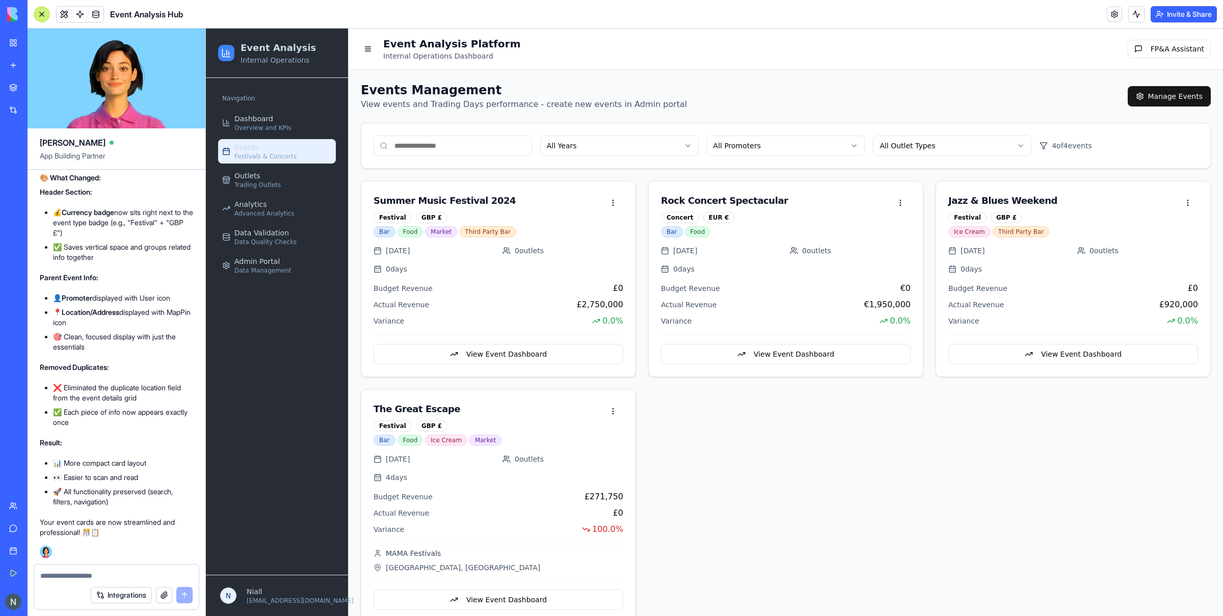
scroll to position [21, 0]
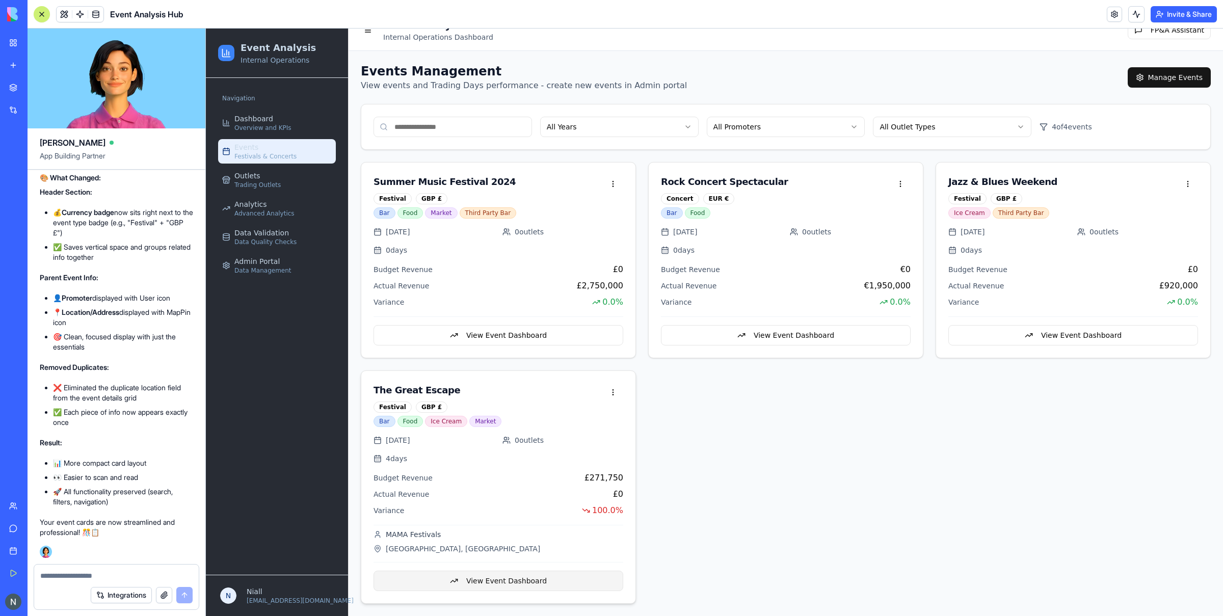
click at [481, 576] on button "View Event Dashboard" at bounding box center [499, 581] width 250 height 20
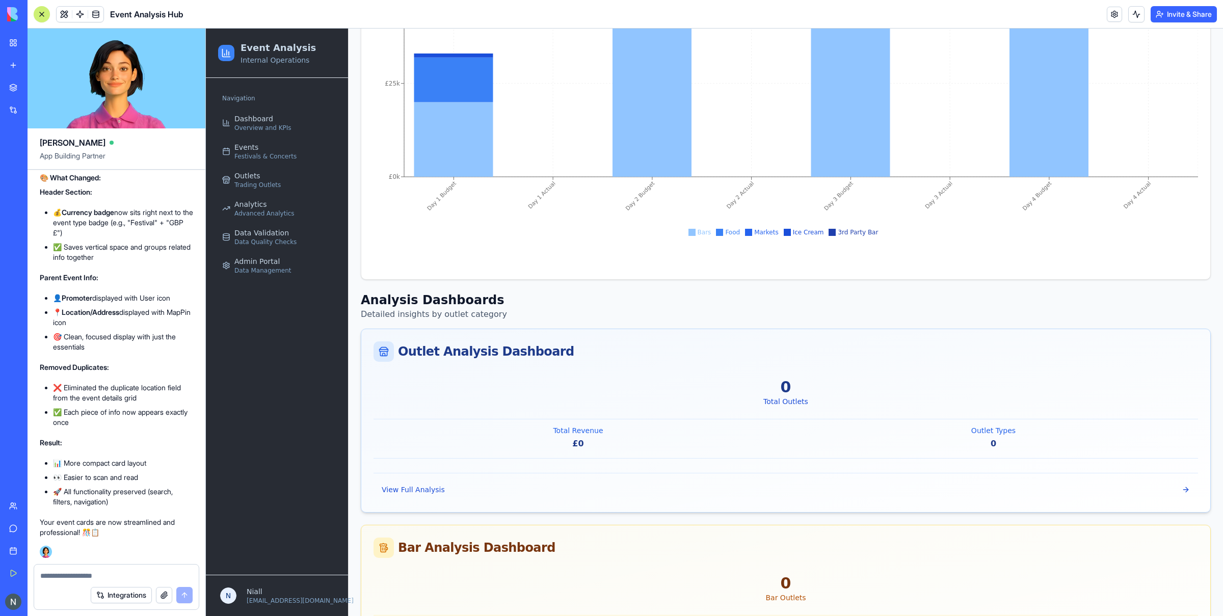
scroll to position [1124, 0]
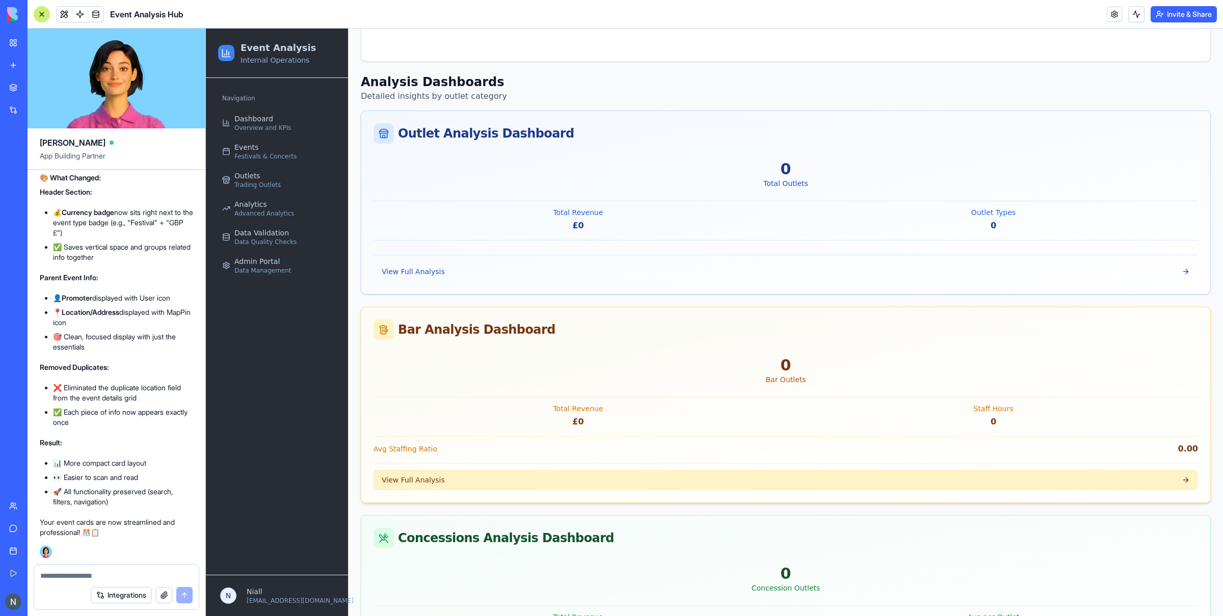
click at [445, 487] on button "View Full Analysis" at bounding box center [786, 480] width 825 height 20
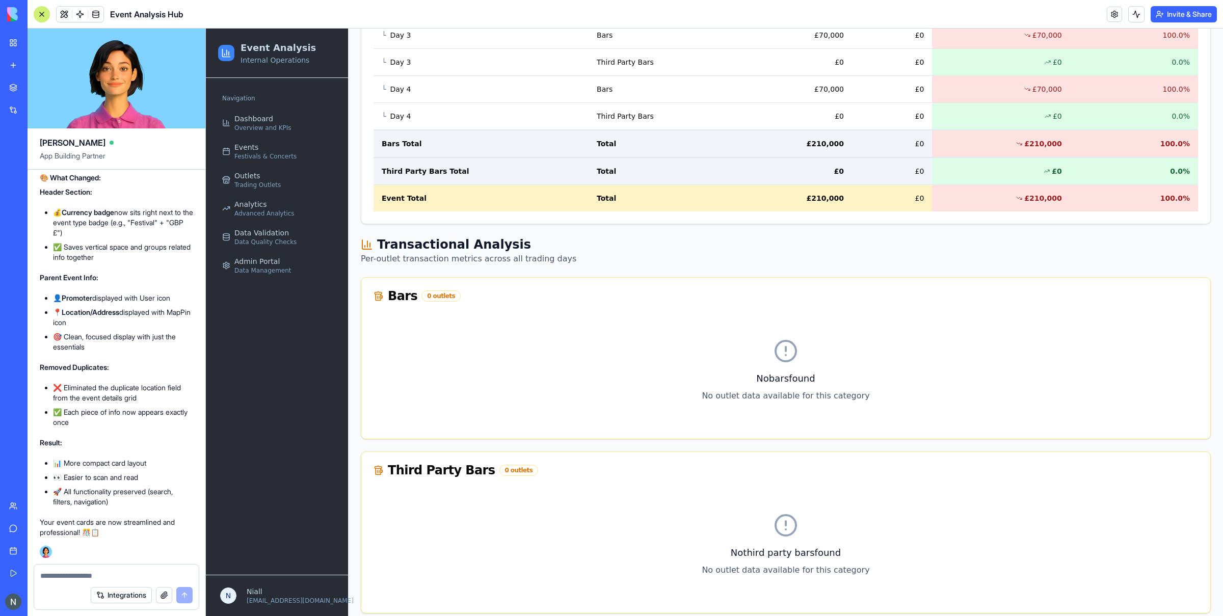
scroll to position [59, 0]
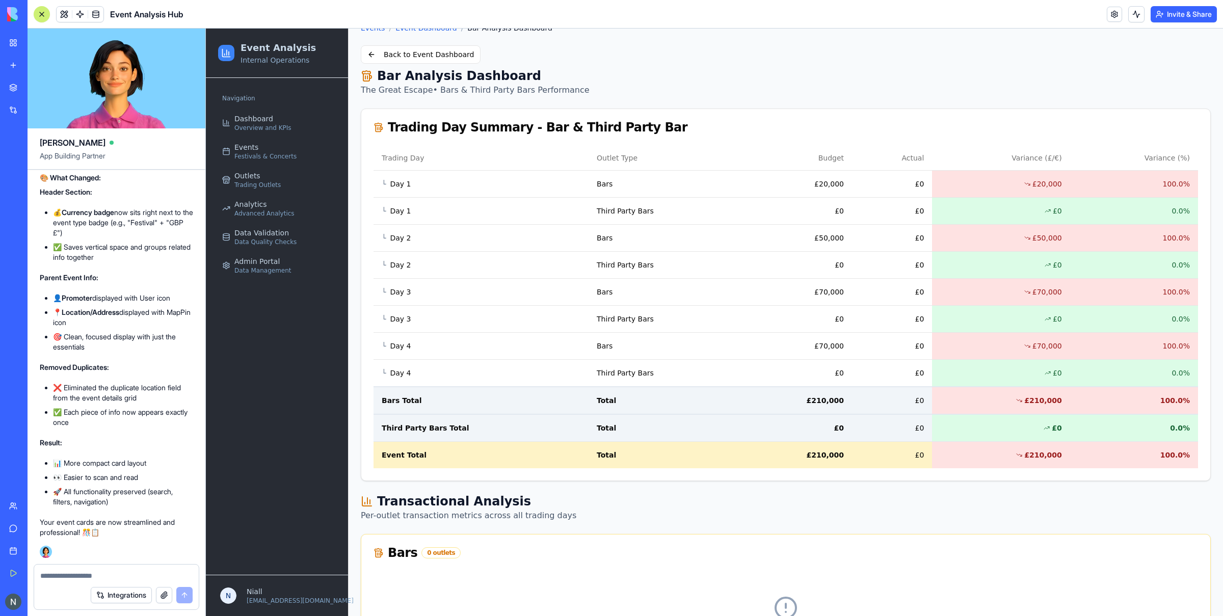
click at [114, 571] on textarea at bounding box center [116, 576] width 152 height 10
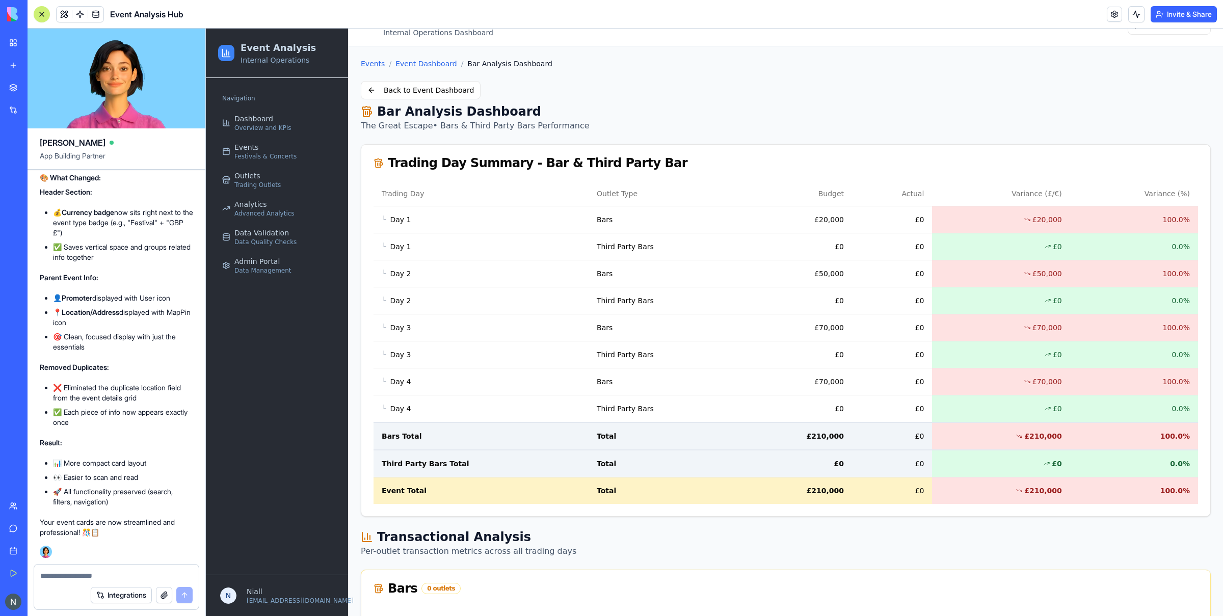
scroll to position [0, 0]
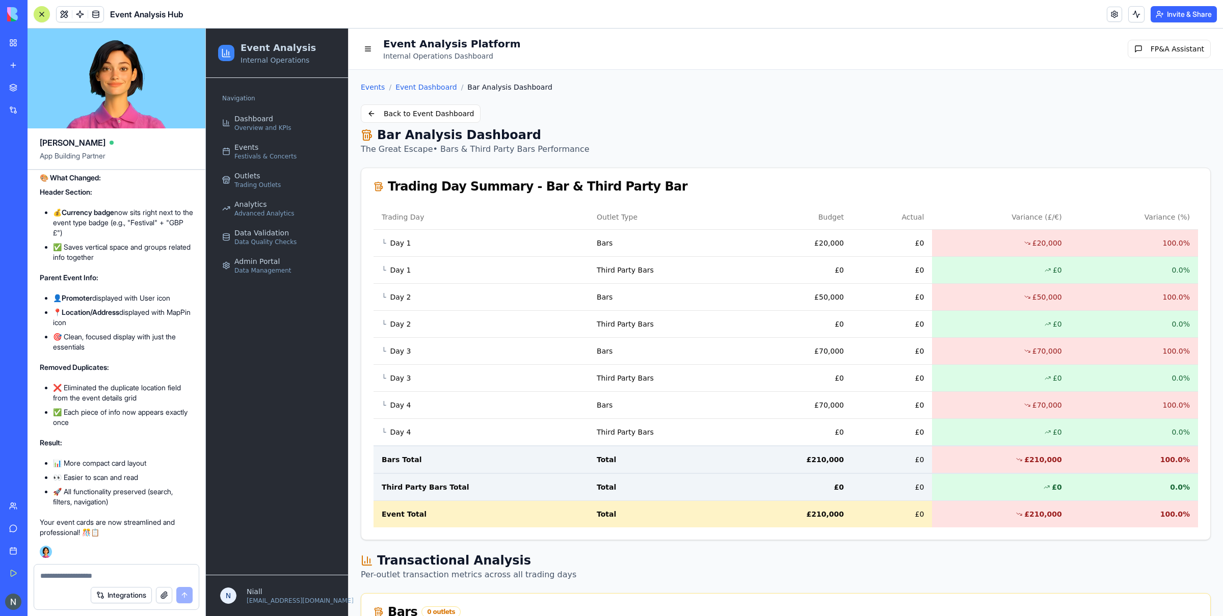
click at [181, 574] on textarea at bounding box center [116, 576] width 152 height 10
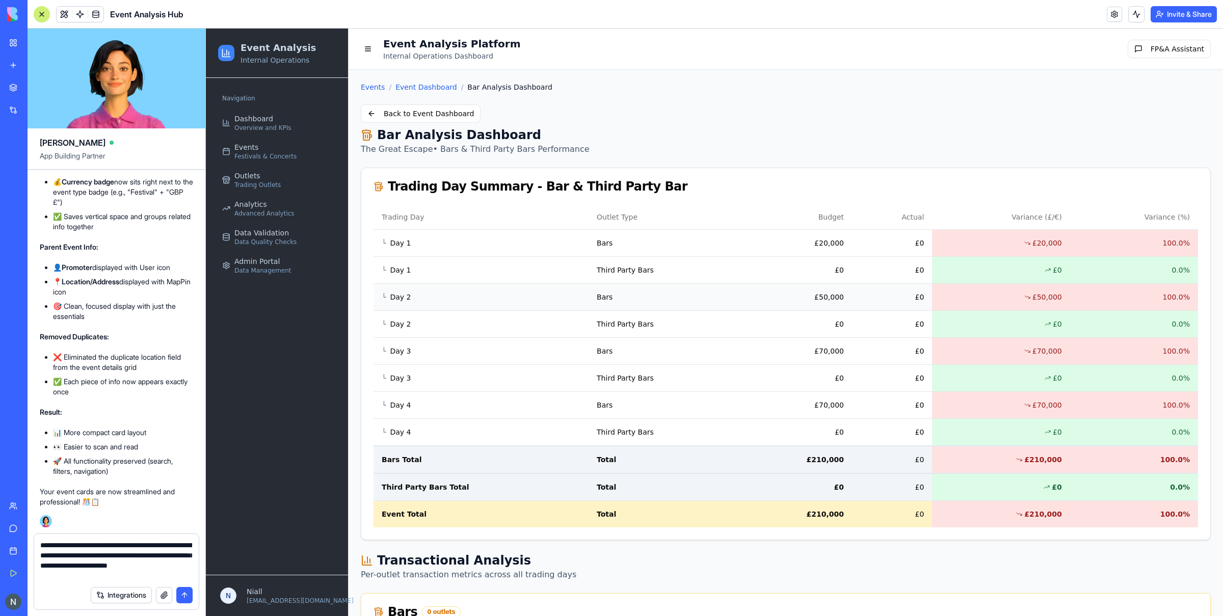
type textarea "**********"
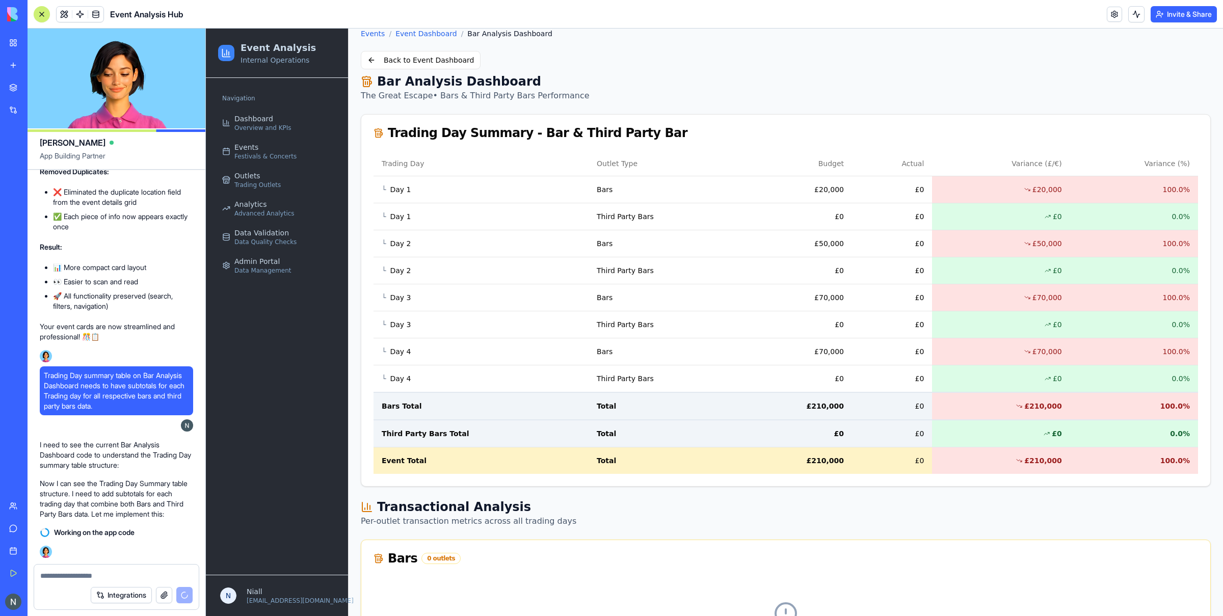
scroll to position [57946, 0]
drag, startPoint x: 194, startPoint y: 512, endPoint x: 37, endPoint y: 448, distance: 169.4
click at [67, 467] on p "I need to see the current Bar Analysis Dashboard code to understand the Trading…" at bounding box center [116, 455] width 153 height 31
click at [117, 512] on p "Now I can see the Trading Day Summary table structure. I need to add subtotals …" at bounding box center [116, 499] width 153 height 41
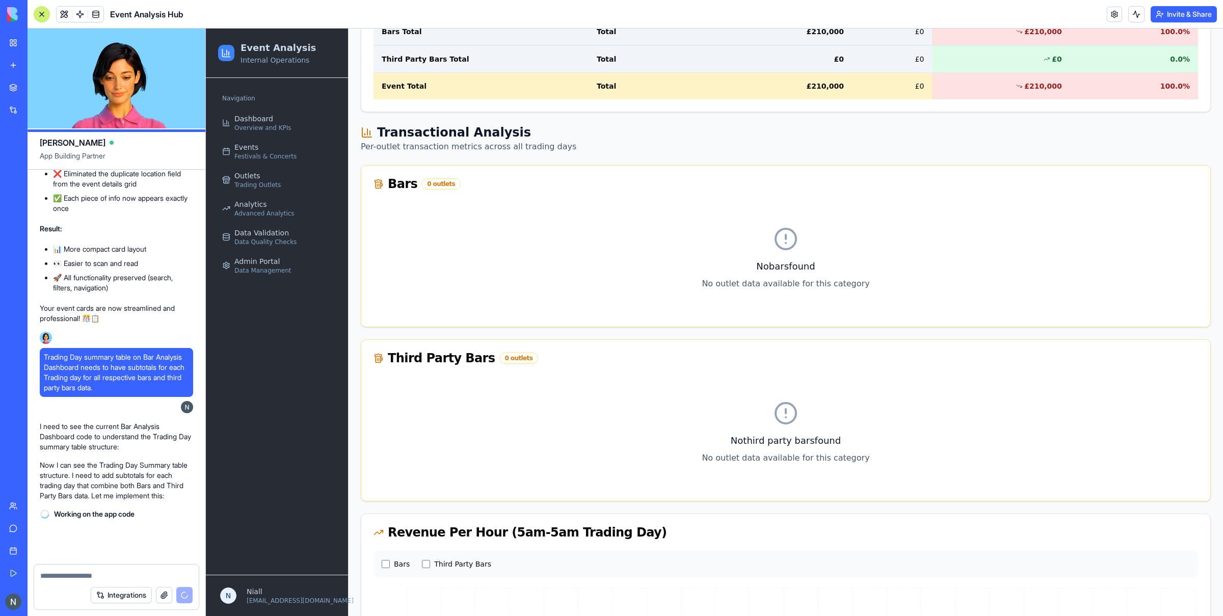
scroll to position [57964, 0]
click at [76, 575] on textarea at bounding box center [116, 576] width 152 height 10
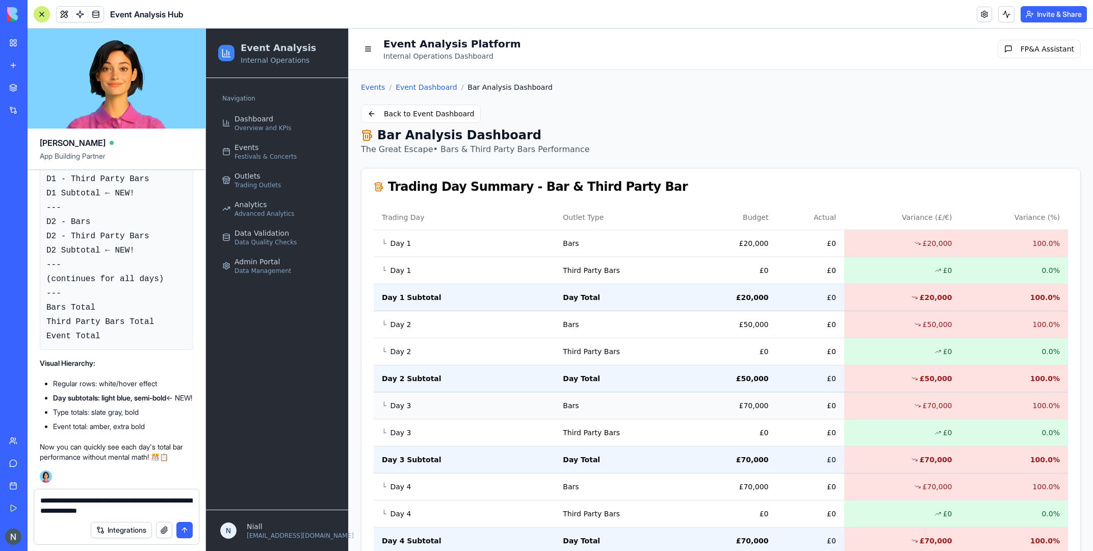
scroll to position [58177, 0]
type textarea "**********"
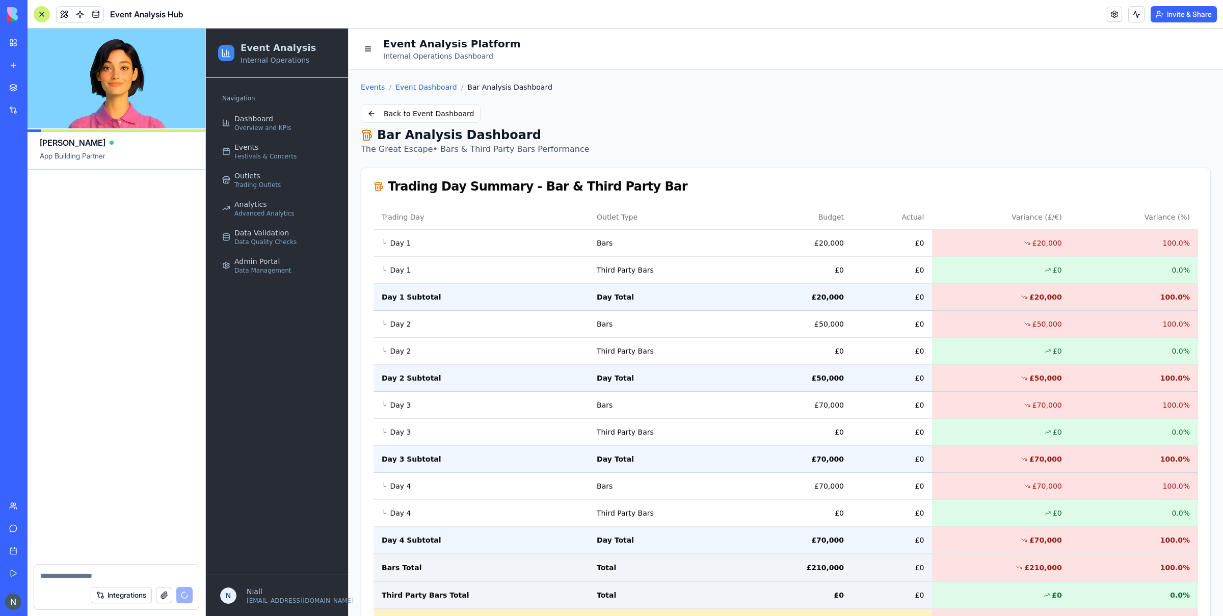
scroll to position [59097, 0]
